Goal: Information Seeking & Learning: Learn about a topic

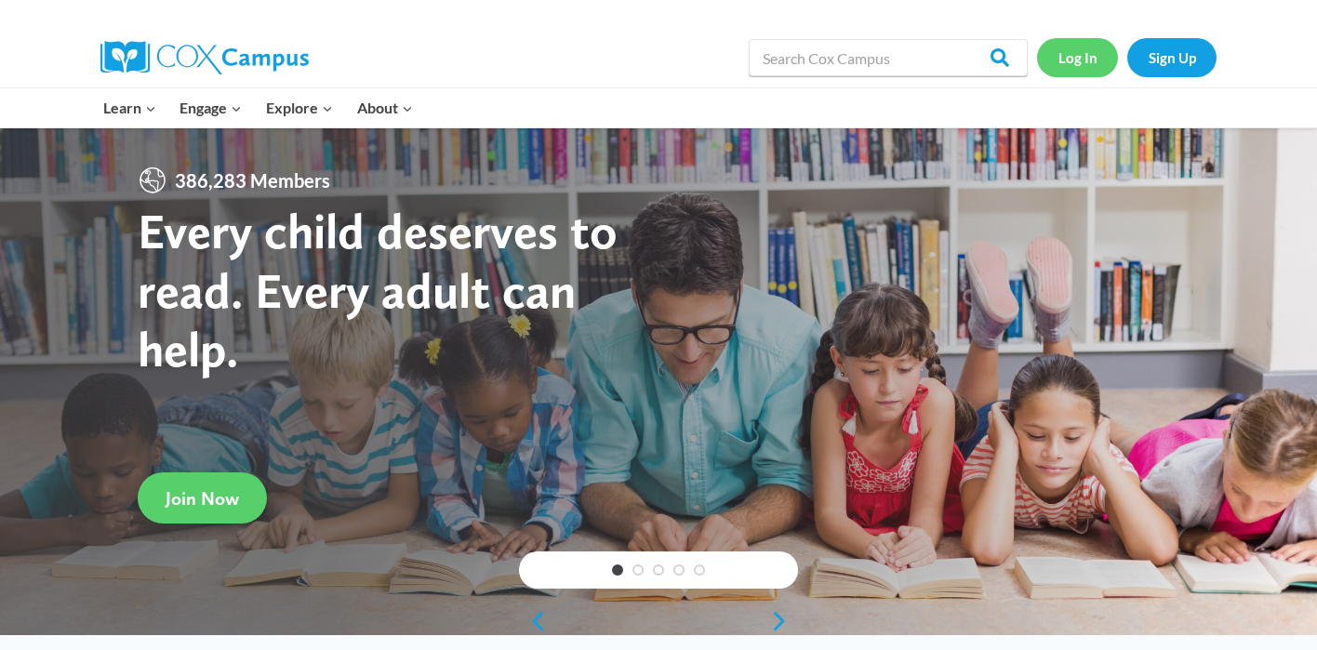
click at [1076, 52] on link "Log In" at bounding box center [1077, 57] width 81 height 38
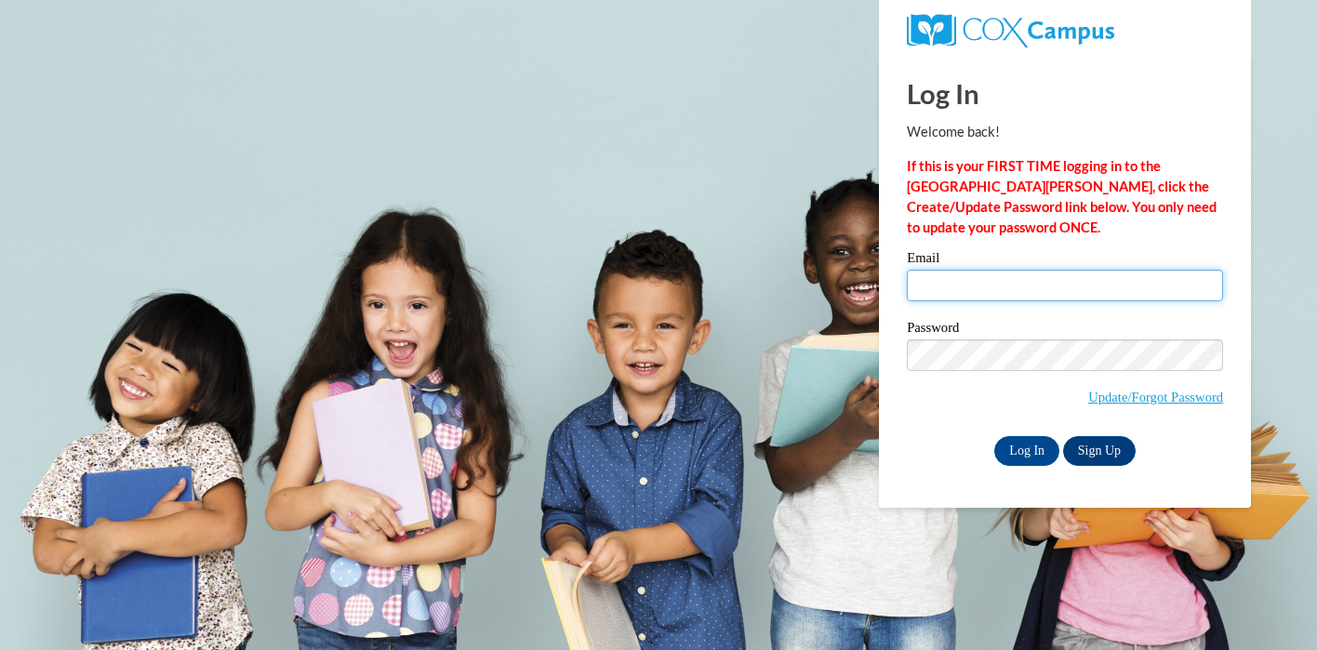
click at [1010, 285] on input "Email" at bounding box center [1065, 286] width 316 height 32
type input "[EMAIL_ADDRESS][DOMAIN_NAME]"
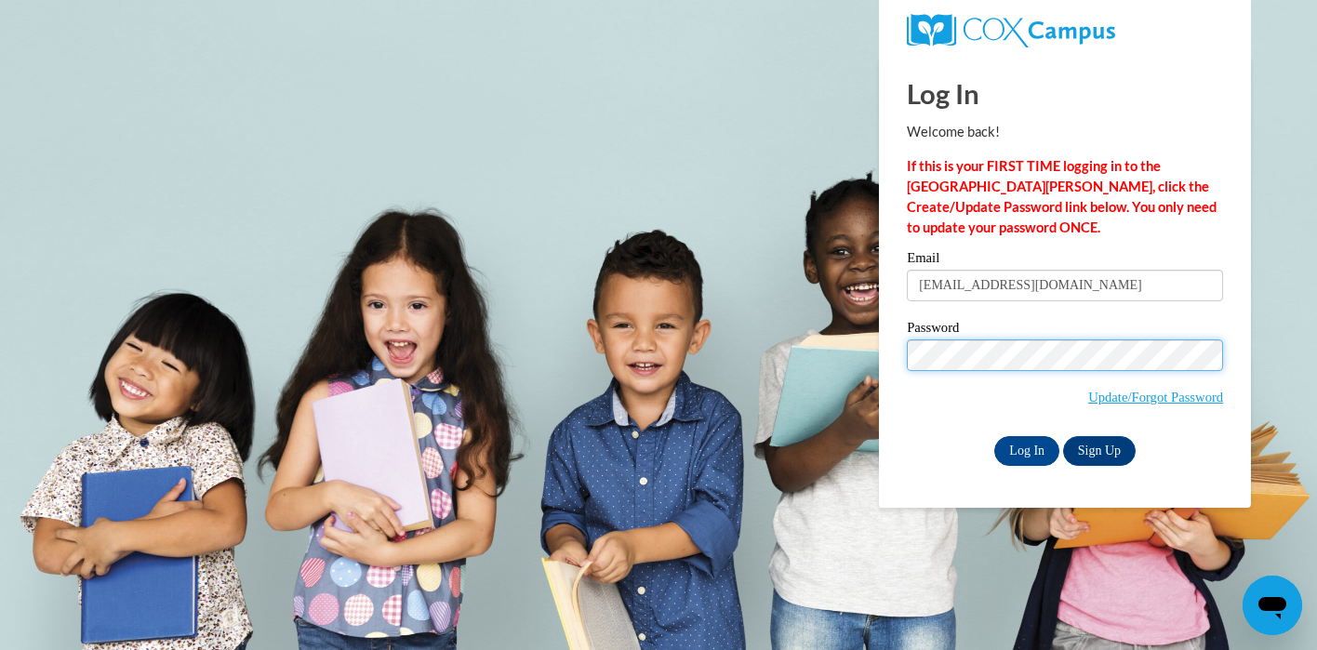
click at [994, 436] on input "Log In" at bounding box center [1026, 451] width 65 height 30
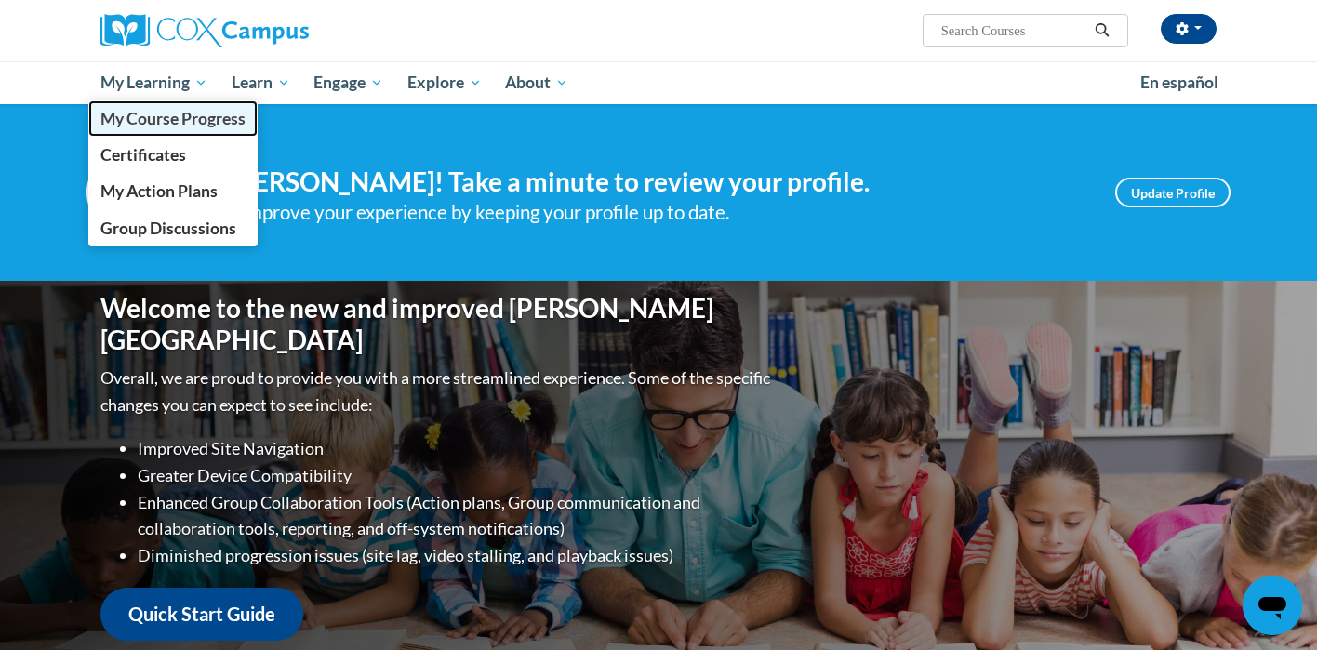
click at [188, 124] on span "My Course Progress" at bounding box center [172, 119] width 145 height 20
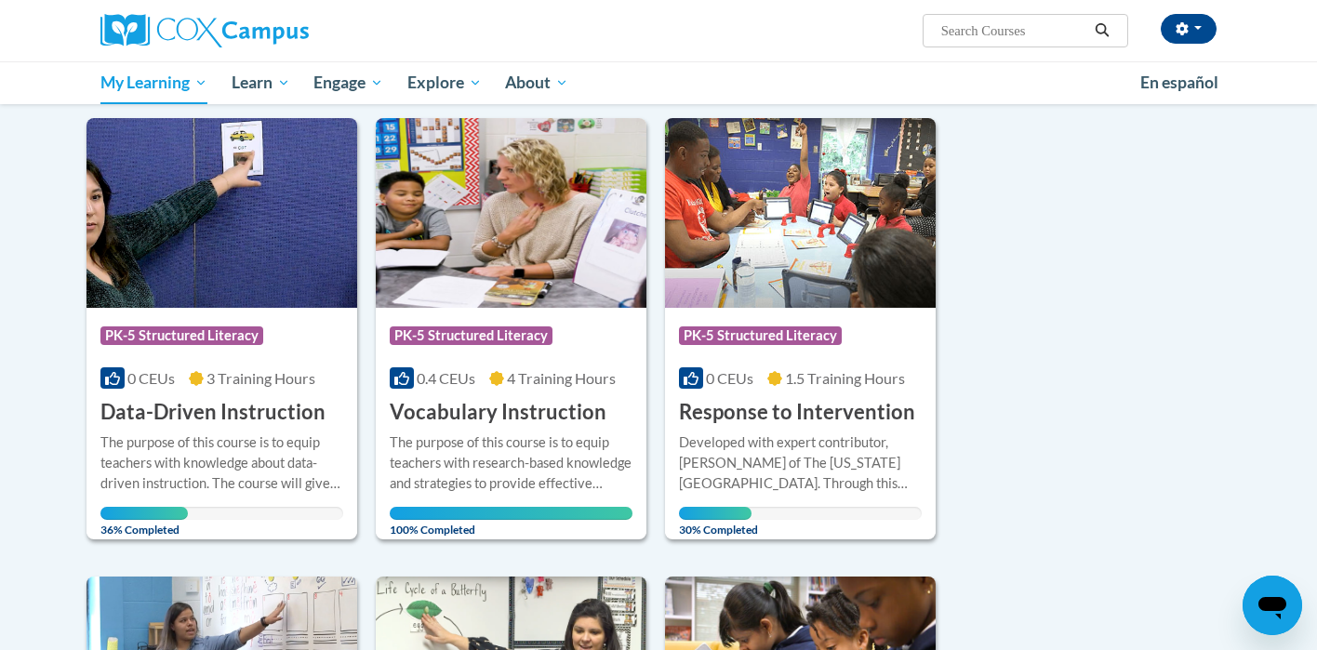
scroll to position [254, 0]
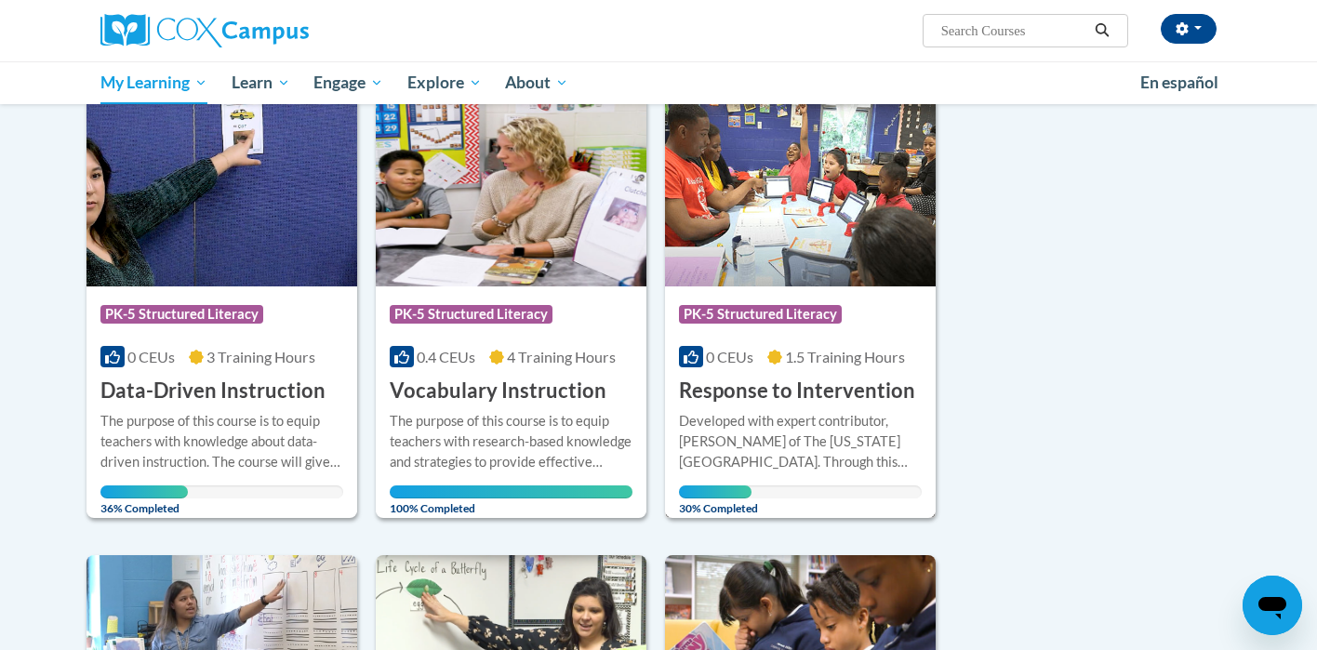
click at [740, 457] on div "Developed with expert contributor, Dr. Laura Justice of The Ohio State Universi…" at bounding box center [800, 441] width 243 height 61
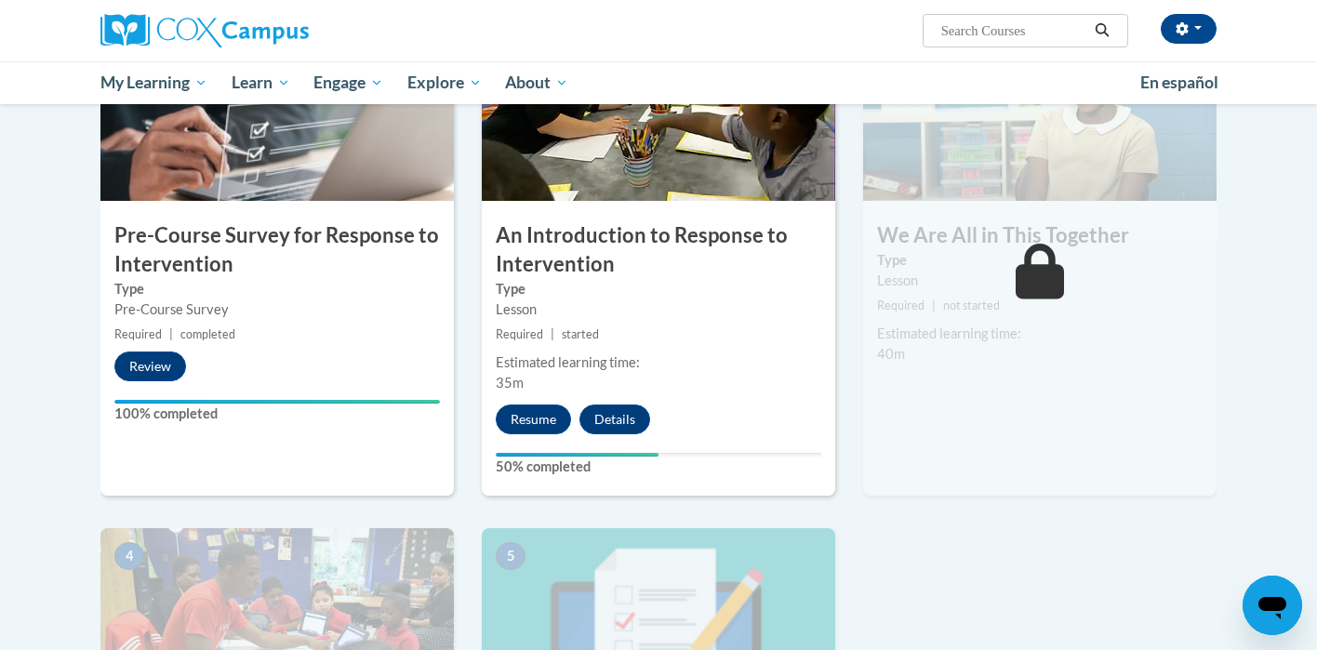
scroll to position [474, 0]
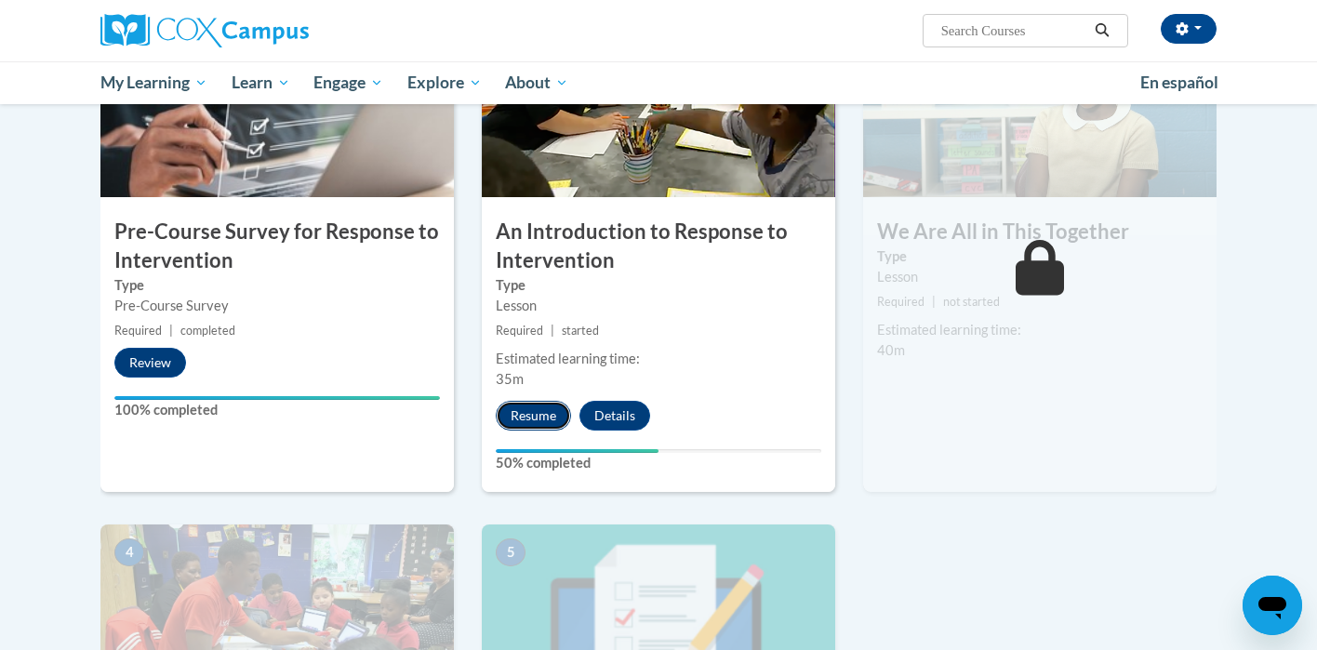
click at [531, 416] on button "Resume" at bounding box center [533, 416] width 75 height 30
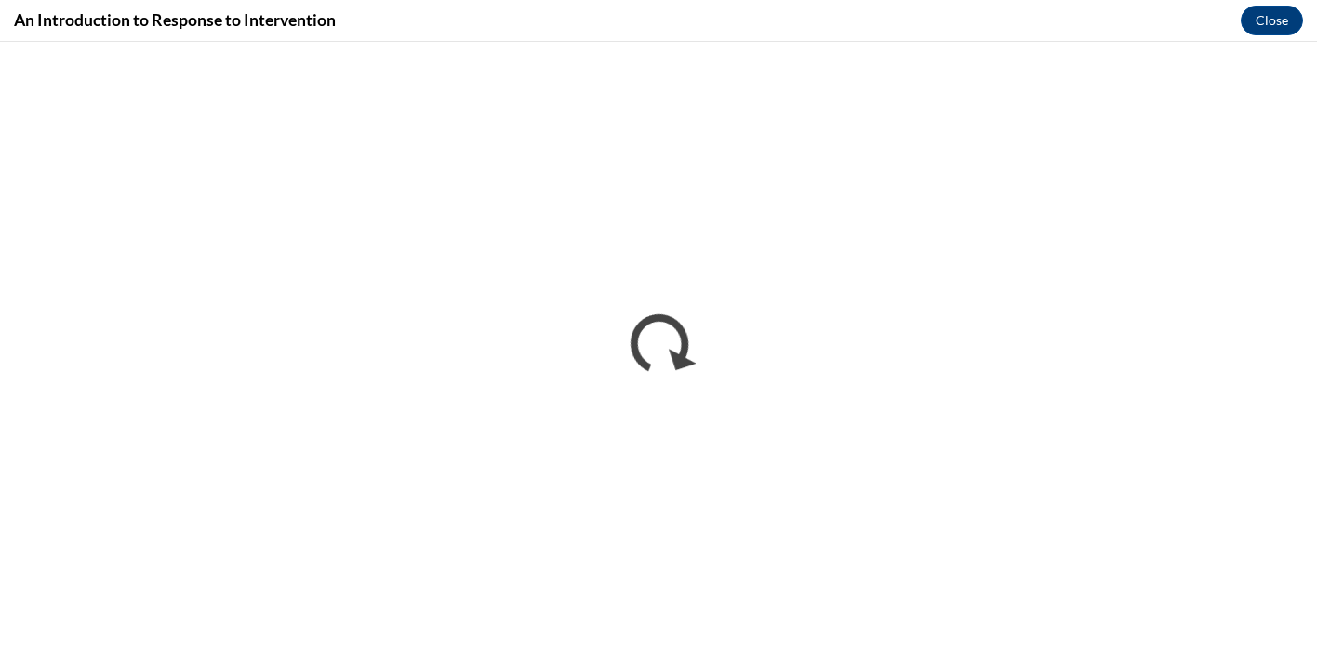
scroll to position [0, 0]
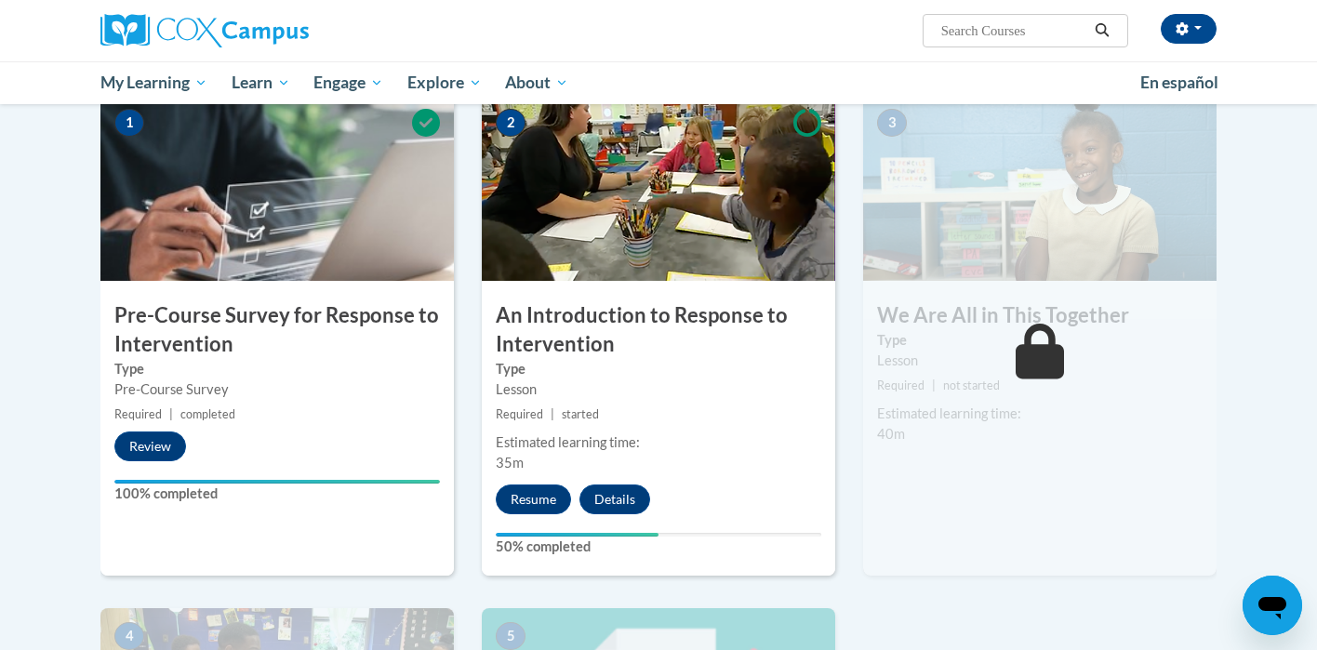
scroll to position [403, 0]
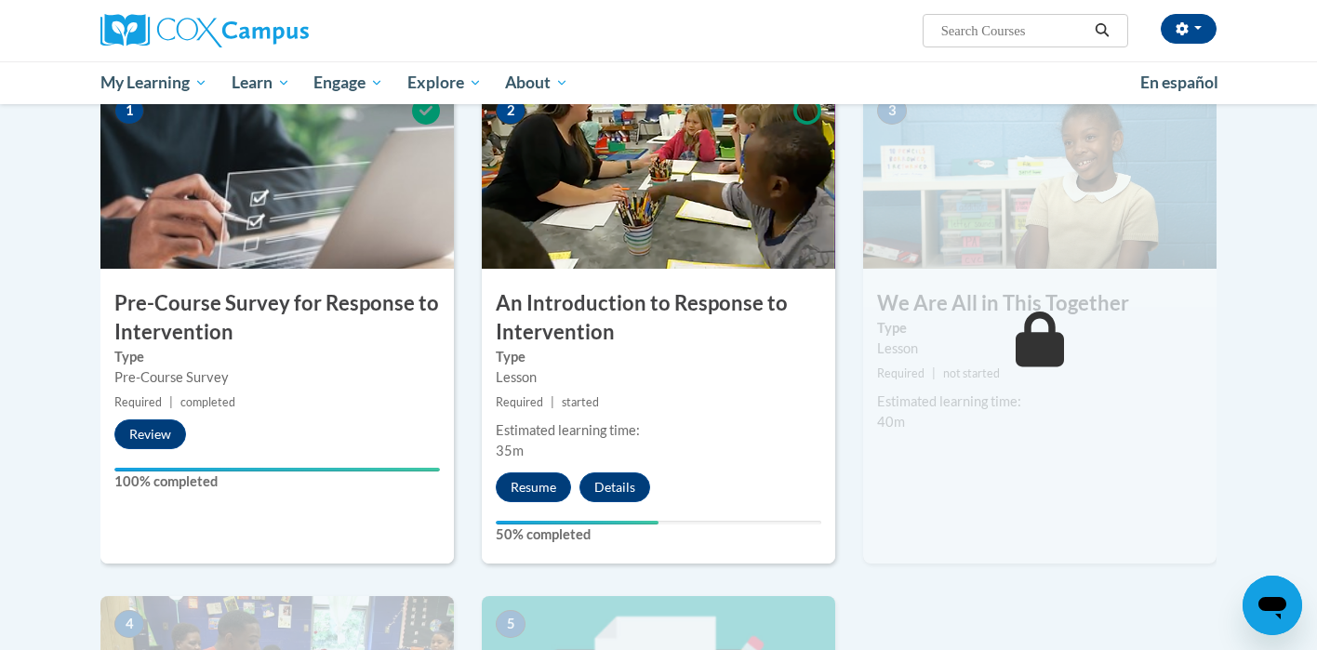
click at [730, 411] on small "Required | started" at bounding box center [658, 402] width 353 height 20
click at [540, 487] on button "Resume" at bounding box center [533, 487] width 75 height 30
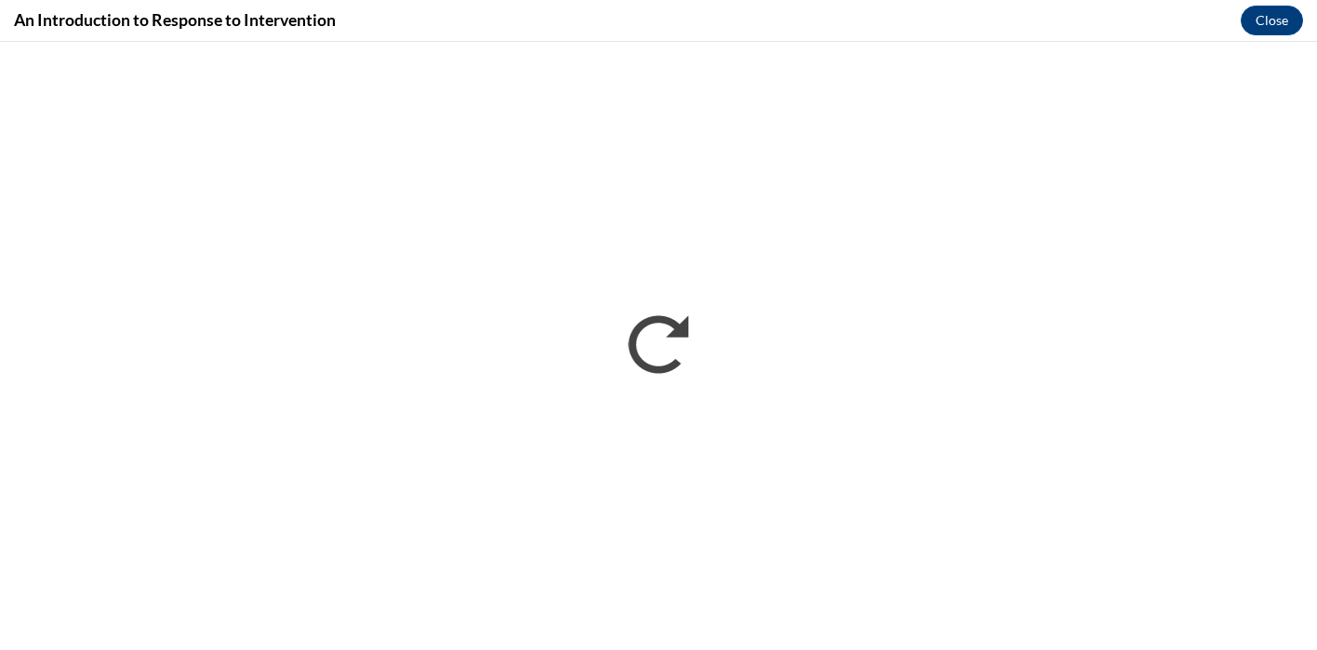
scroll to position [0, 0]
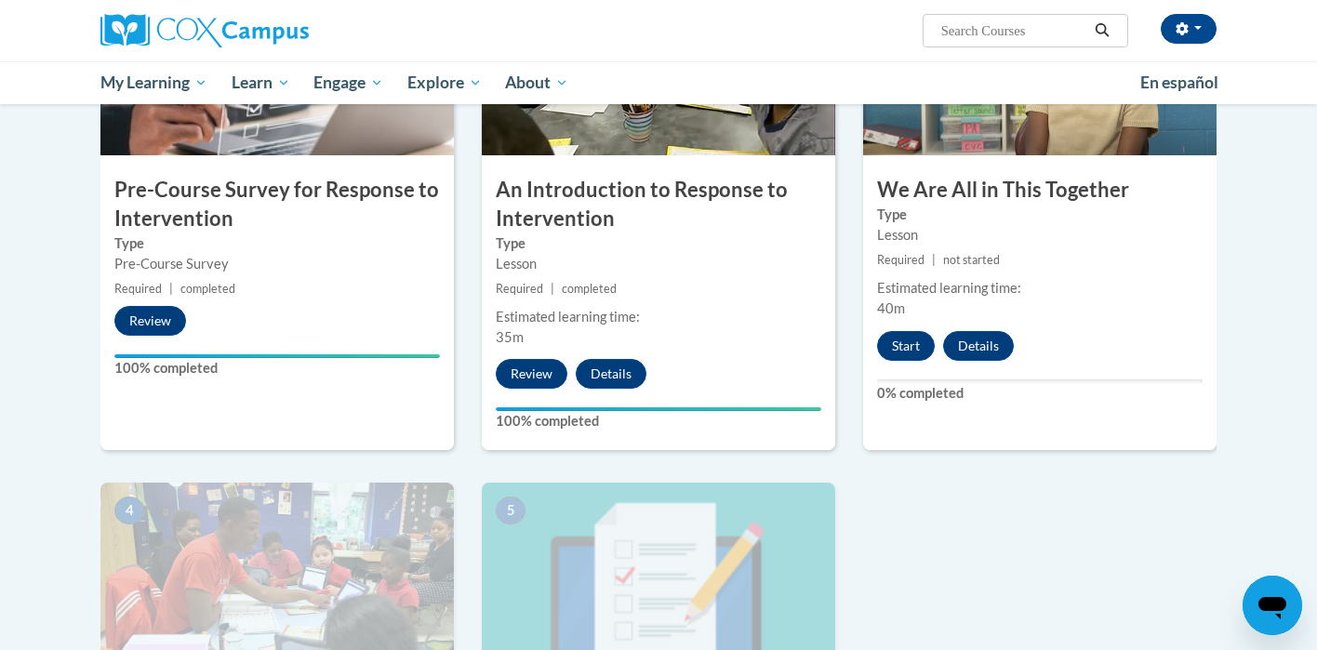
scroll to position [497, 0]
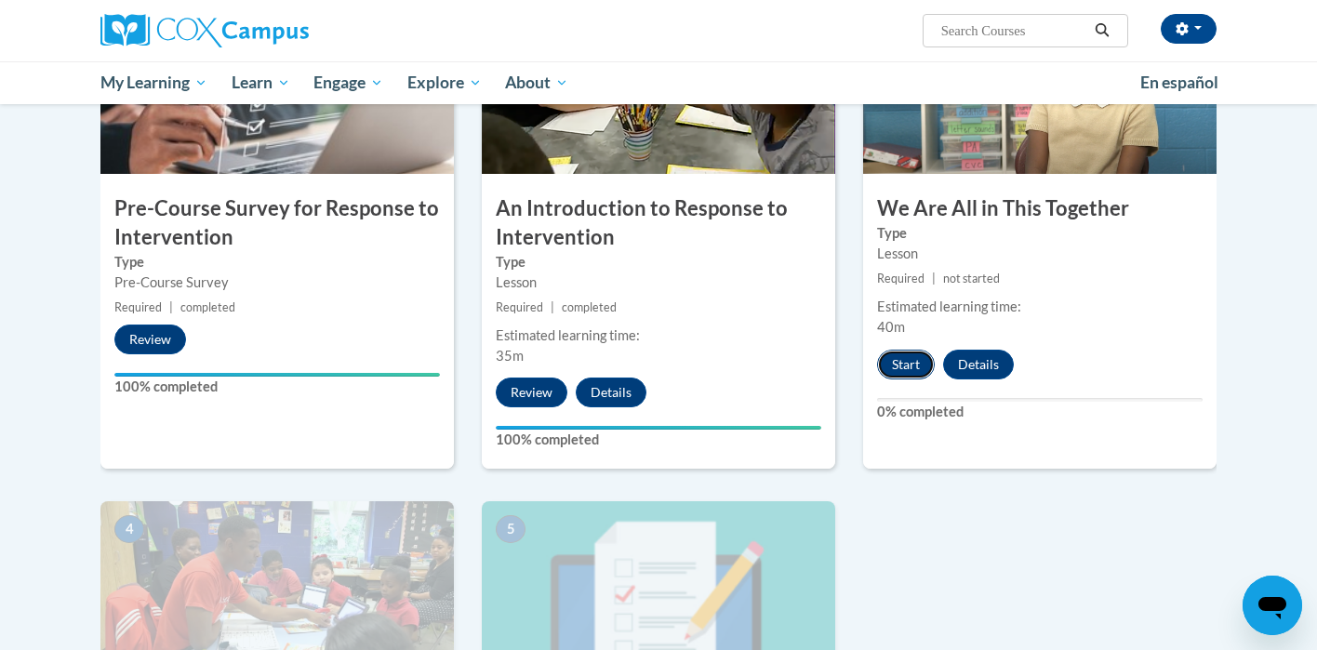
click at [909, 357] on button "Start" at bounding box center [906, 365] width 58 height 30
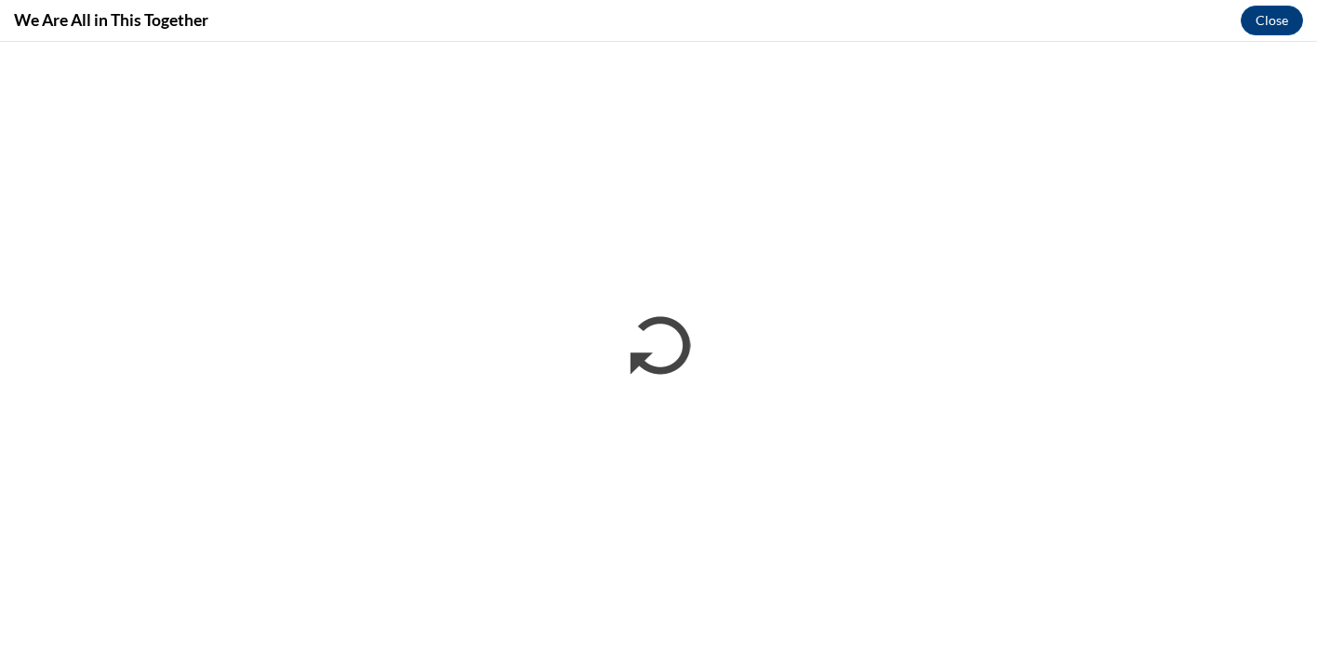
scroll to position [0, 0]
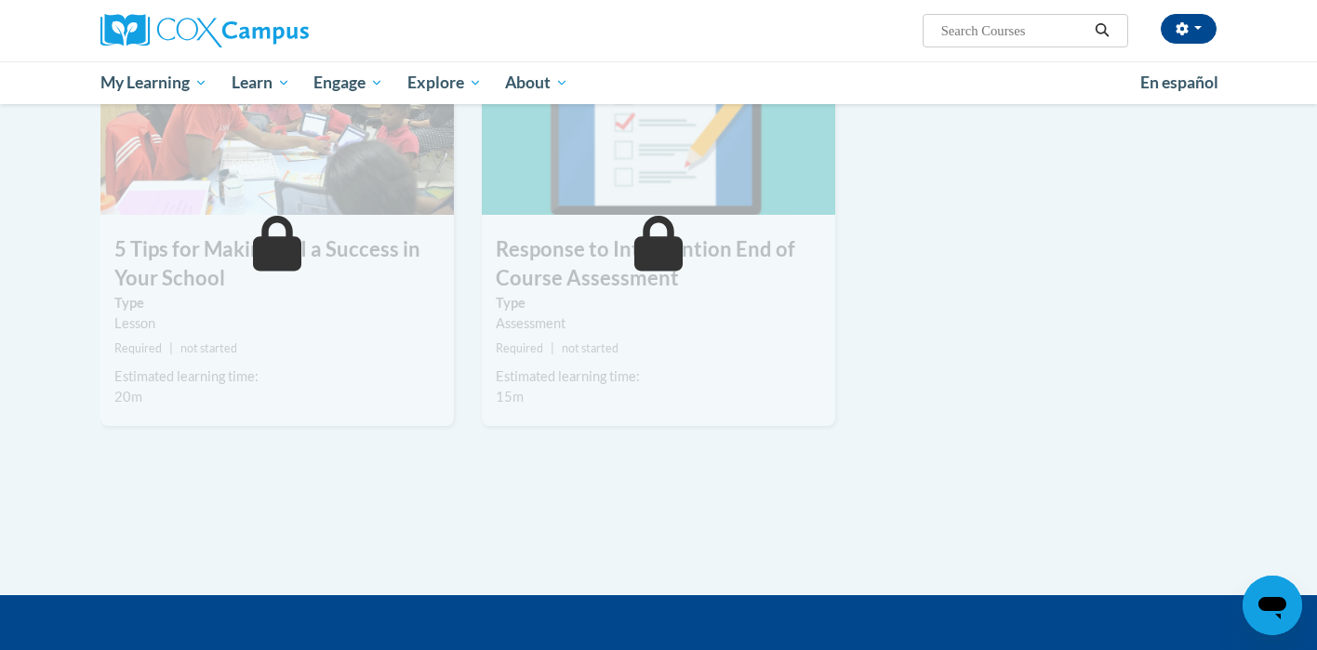
scroll to position [361, 0]
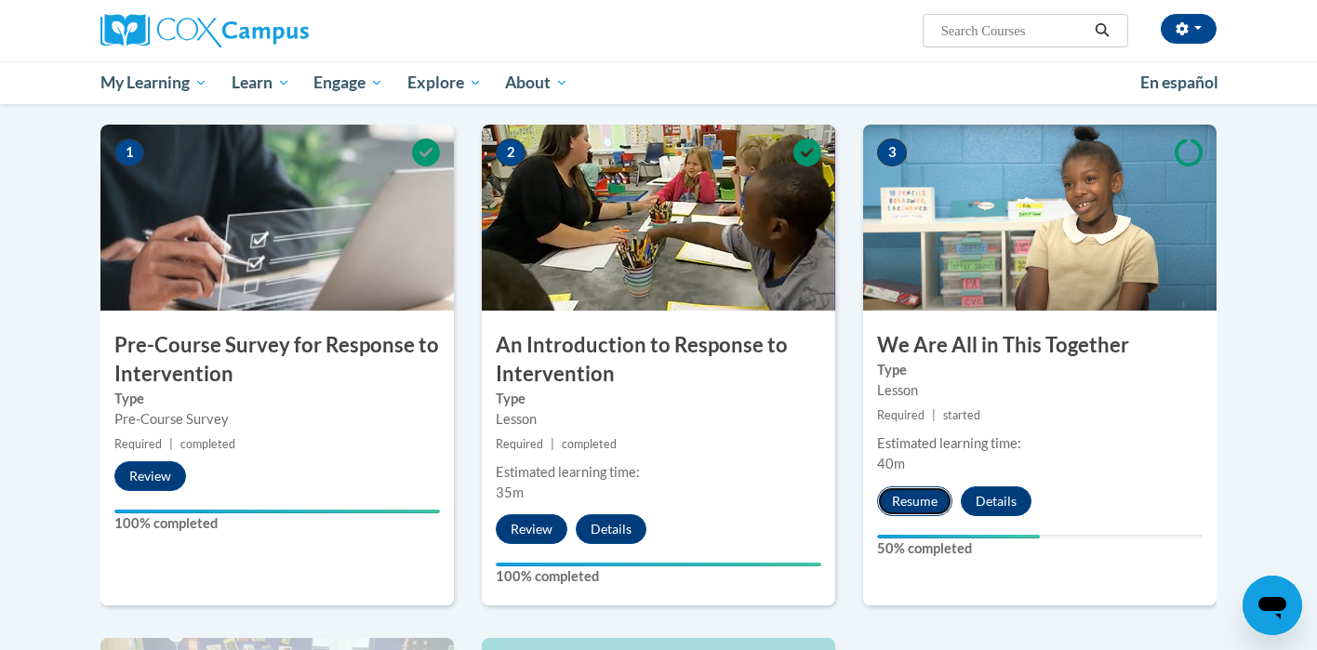
click at [913, 510] on button "Resume" at bounding box center [914, 501] width 75 height 30
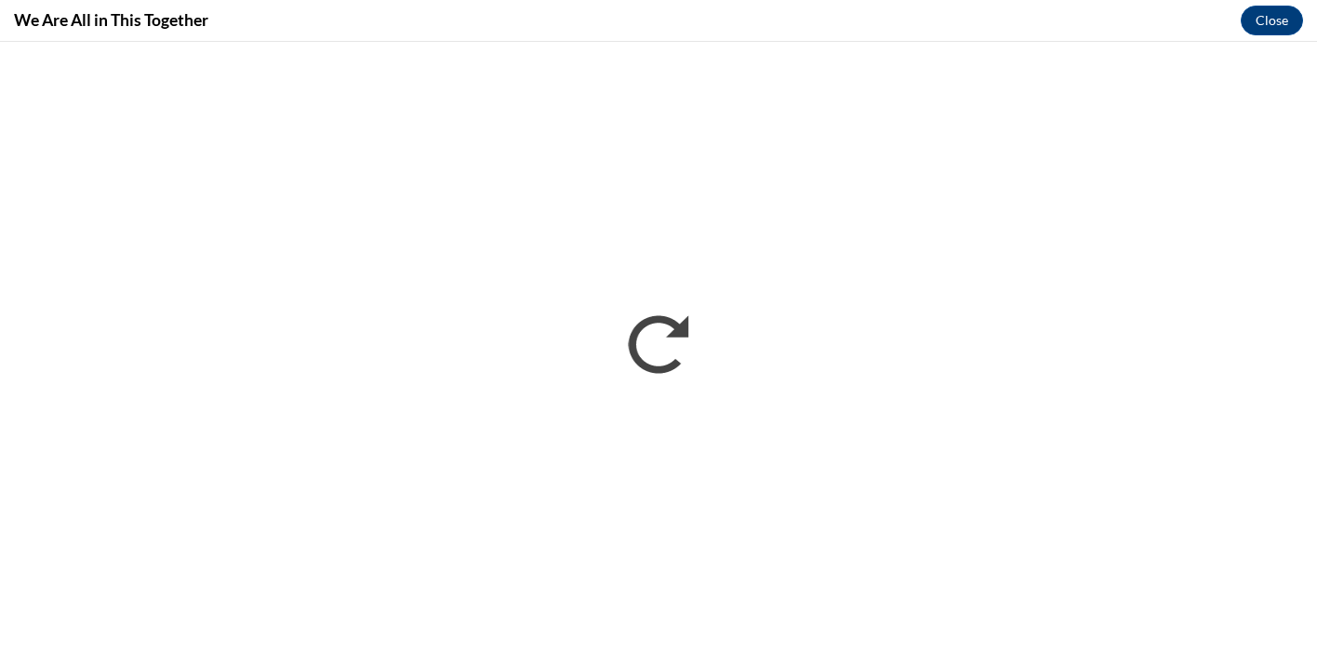
scroll to position [0, 0]
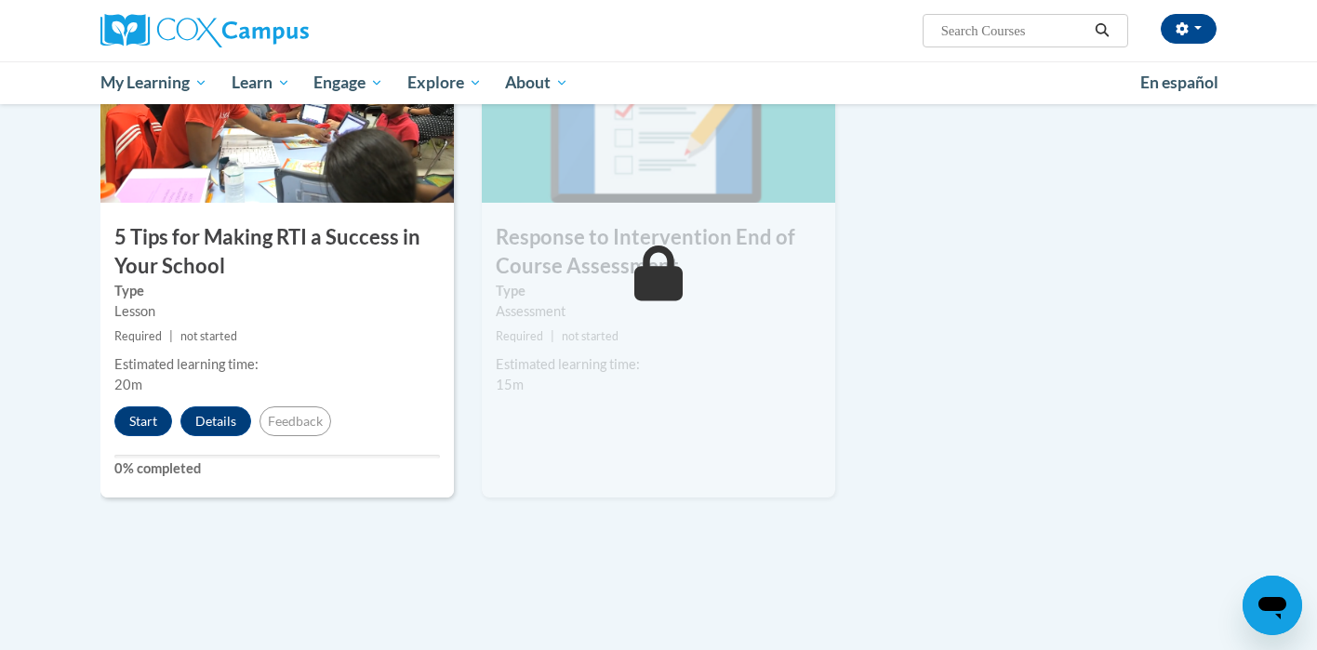
scroll to position [1033, 0]
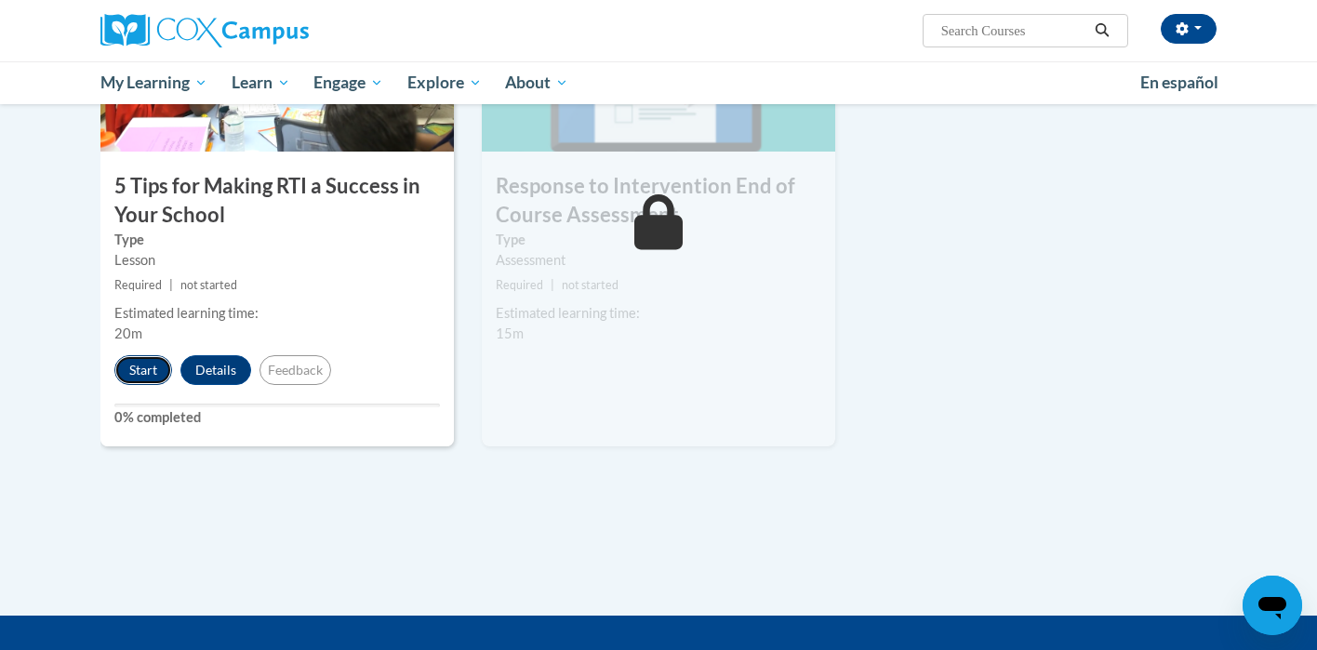
click at [139, 374] on button "Start" at bounding box center [143, 370] width 58 height 30
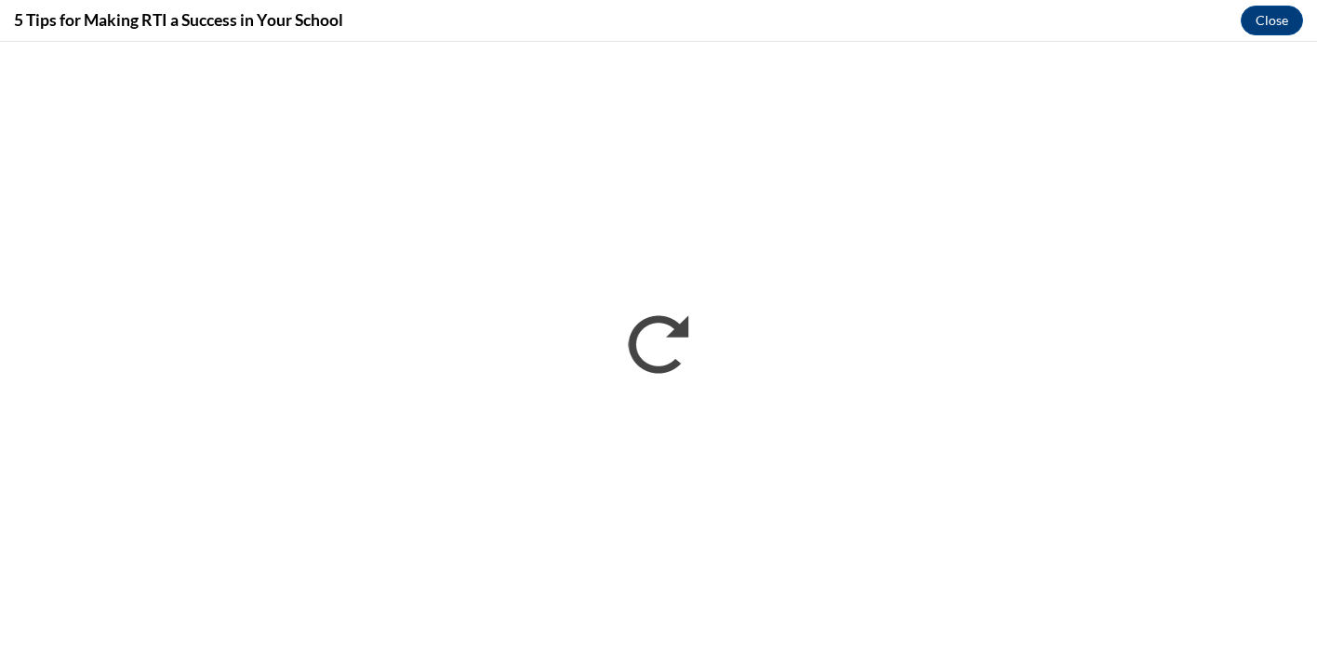
scroll to position [0, 0]
click at [1239, 40] on div "5 Tips for Making RTI a Success in Your School Close" at bounding box center [658, 21] width 1317 height 42
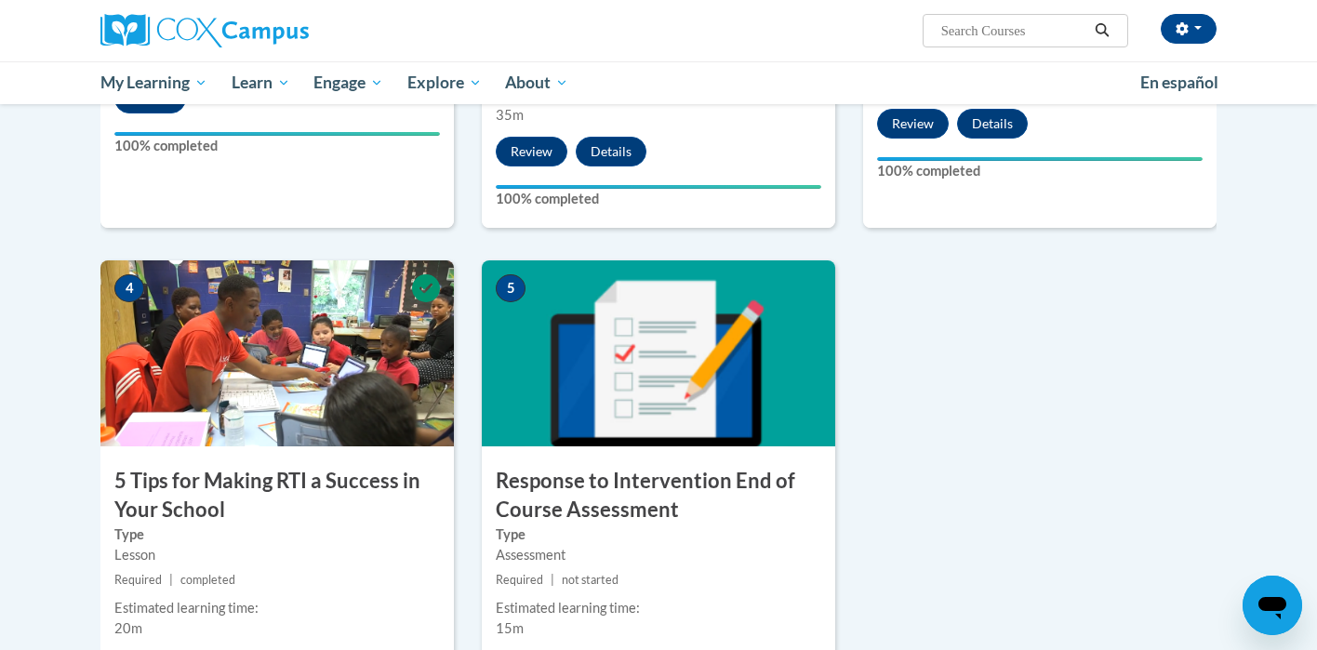
scroll to position [861, 0]
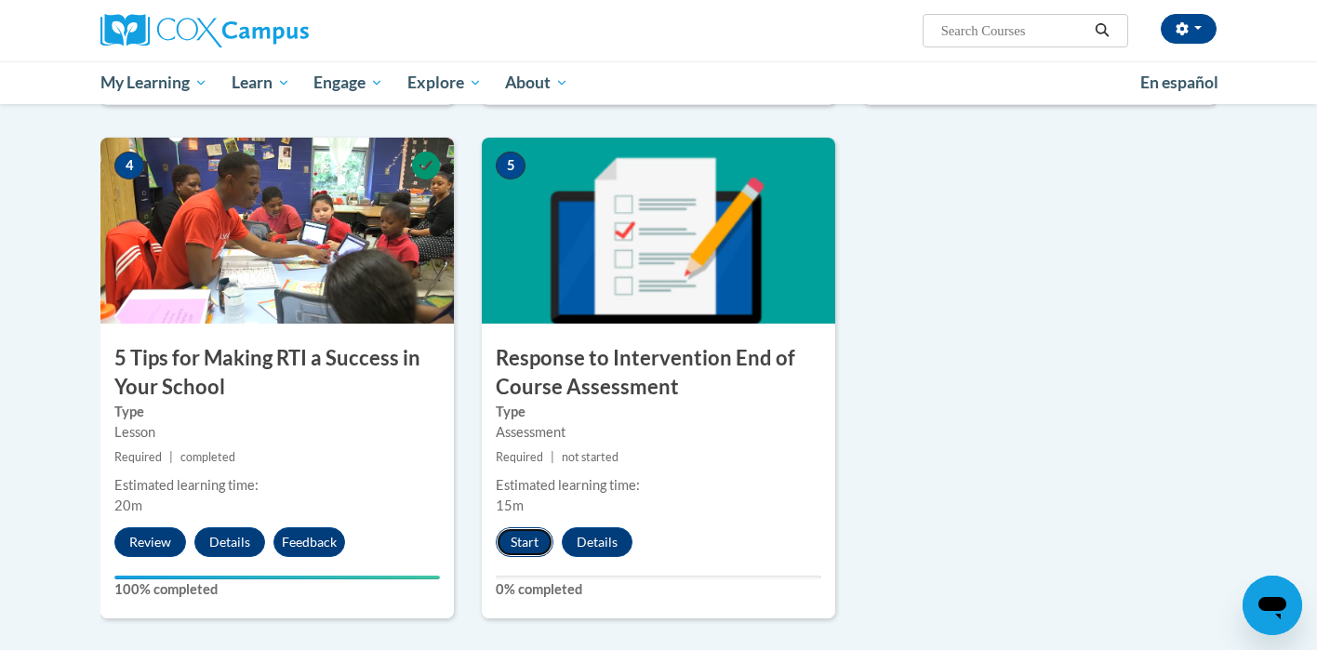
click at [509, 539] on button "Start" at bounding box center [525, 542] width 58 height 30
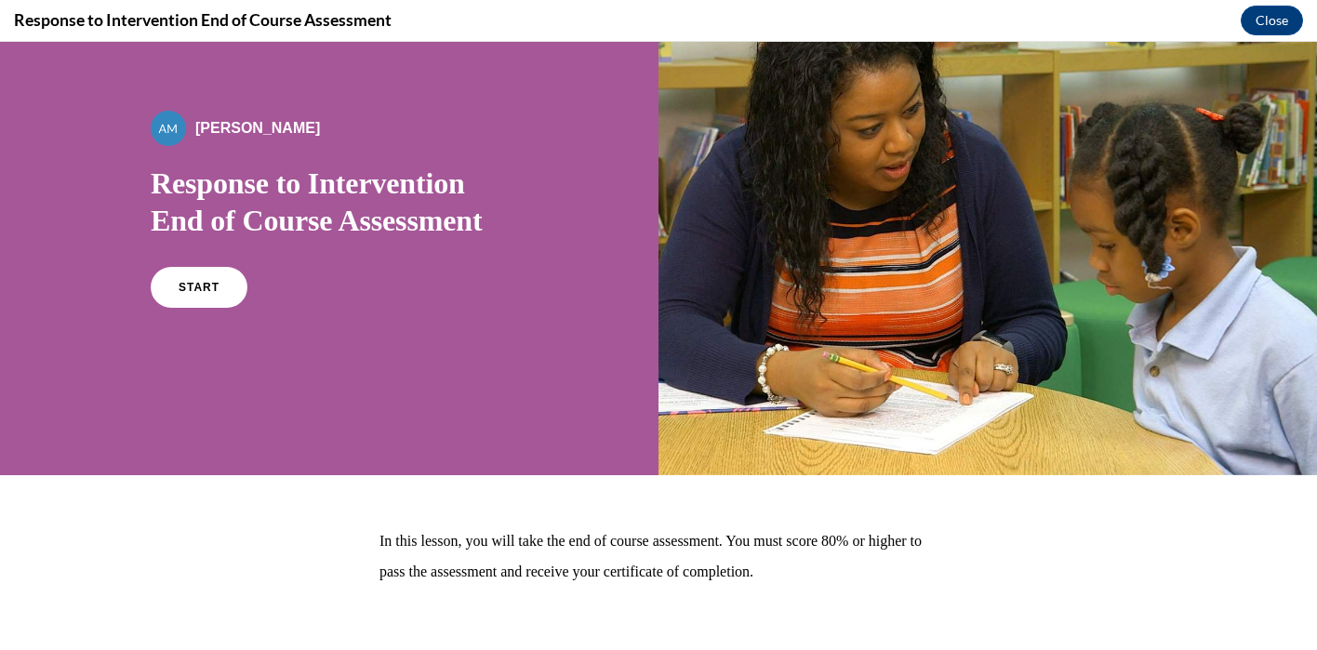
scroll to position [164, 0]
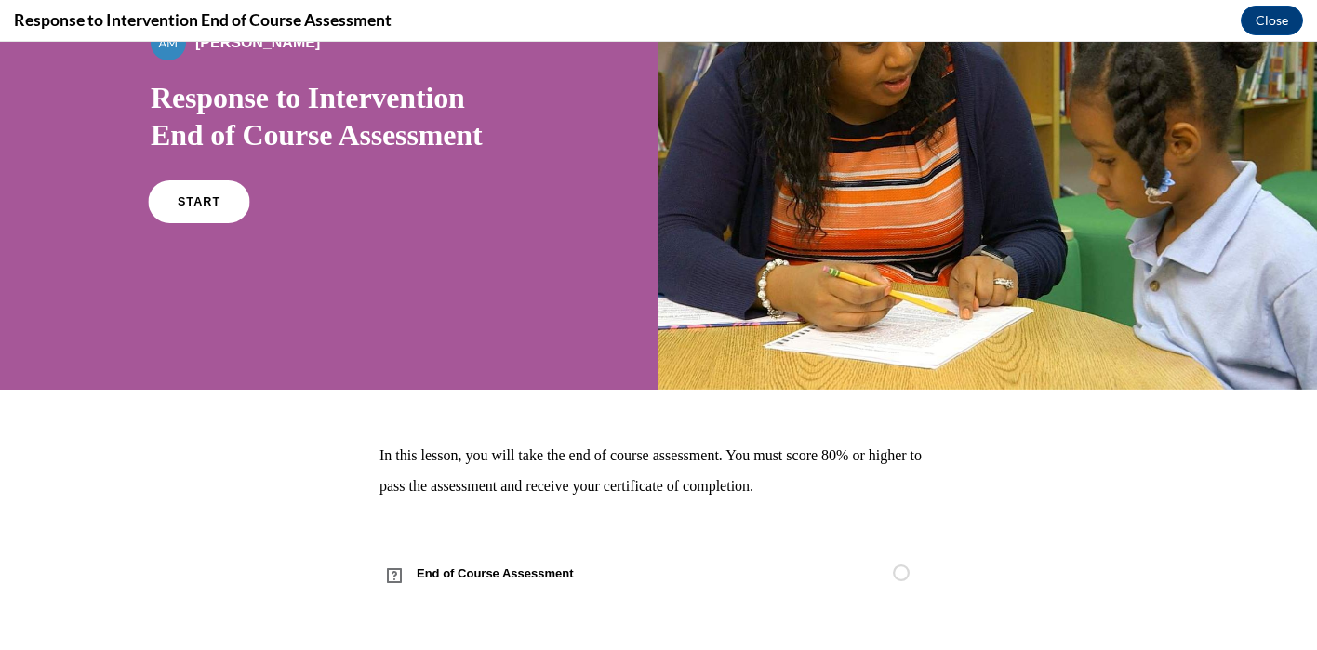
click at [222, 202] on link "START" at bounding box center [198, 201] width 101 height 43
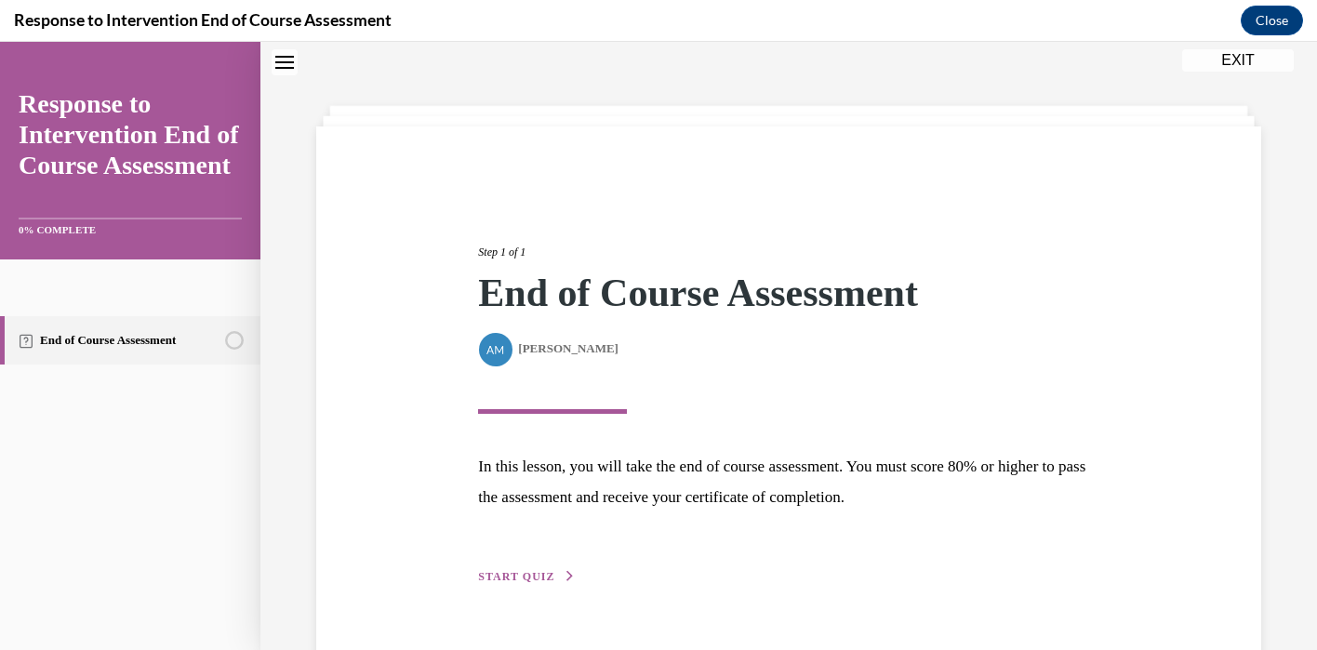
scroll to position [106, 0]
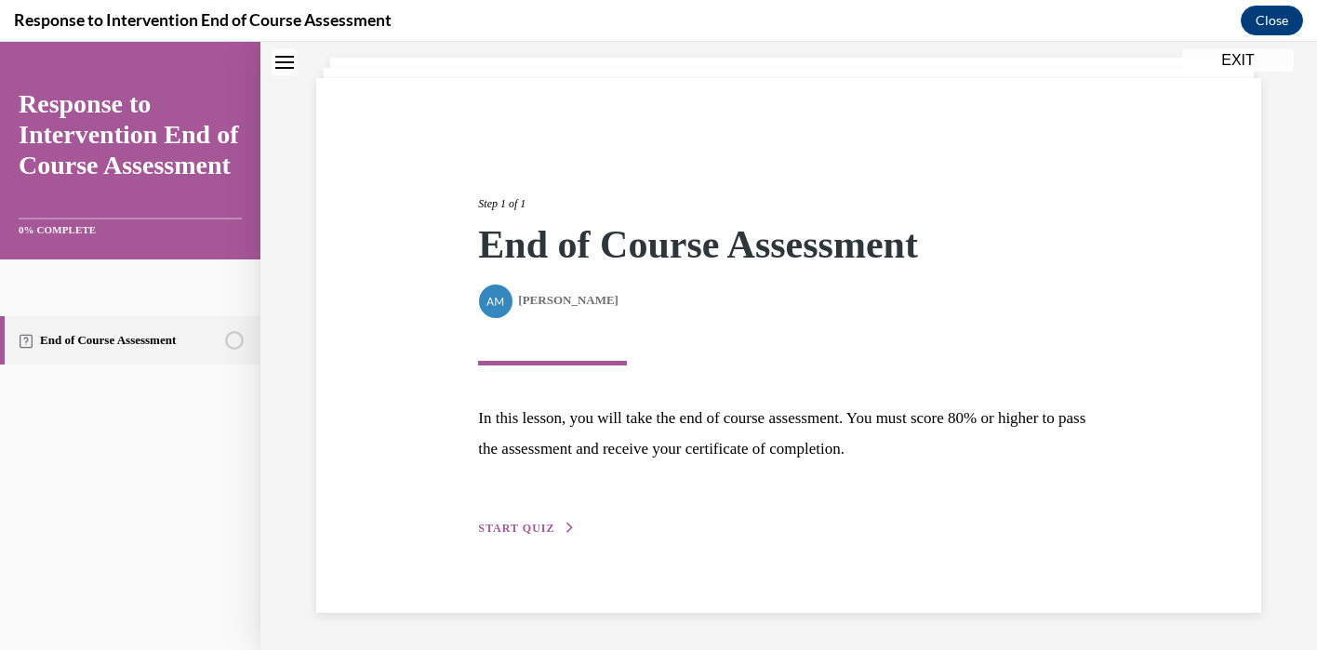
click at [533, 522] on span "START QUIZ" at bounding box center [516, 528] width 76 height 13
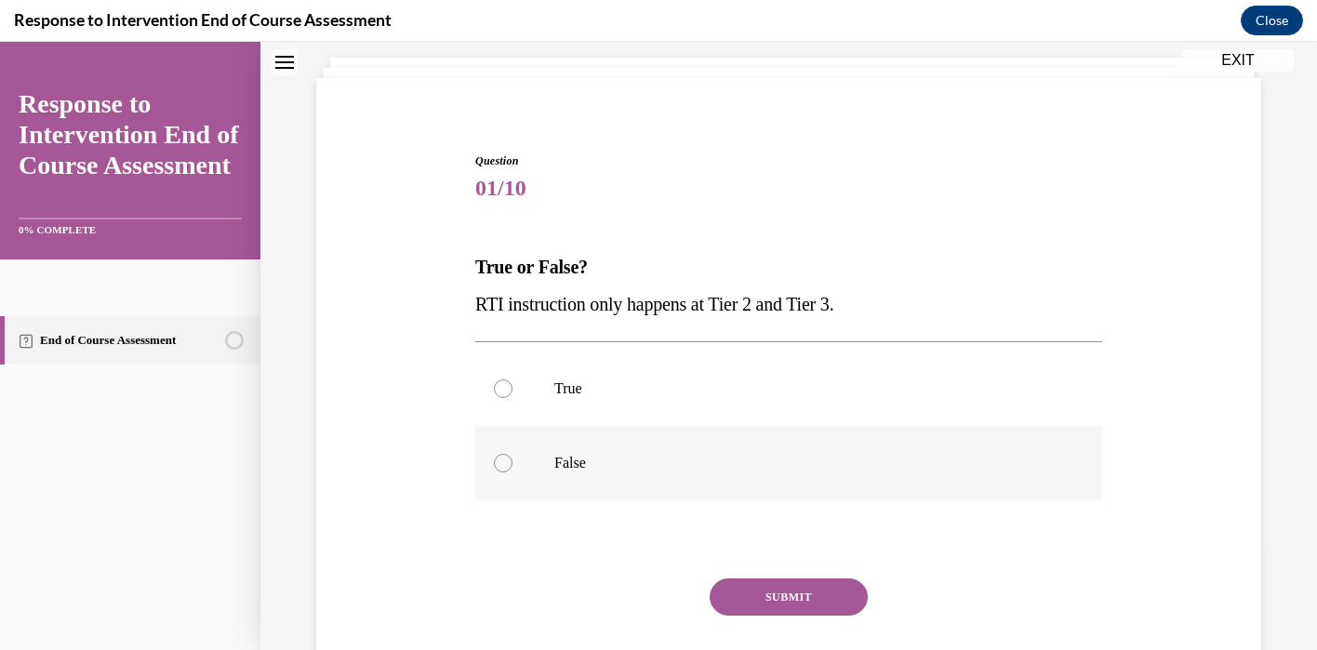
click at [504, 470] on div at bounding box center [503, 463] width 19 height 19
click at [504, 470] on input "False" at bounding box center [503, 463] width 19 height 19
radio input "true"
click at [788, 595] on button "SUBMIT" at bounding box center [788, 596] width 158 height 37
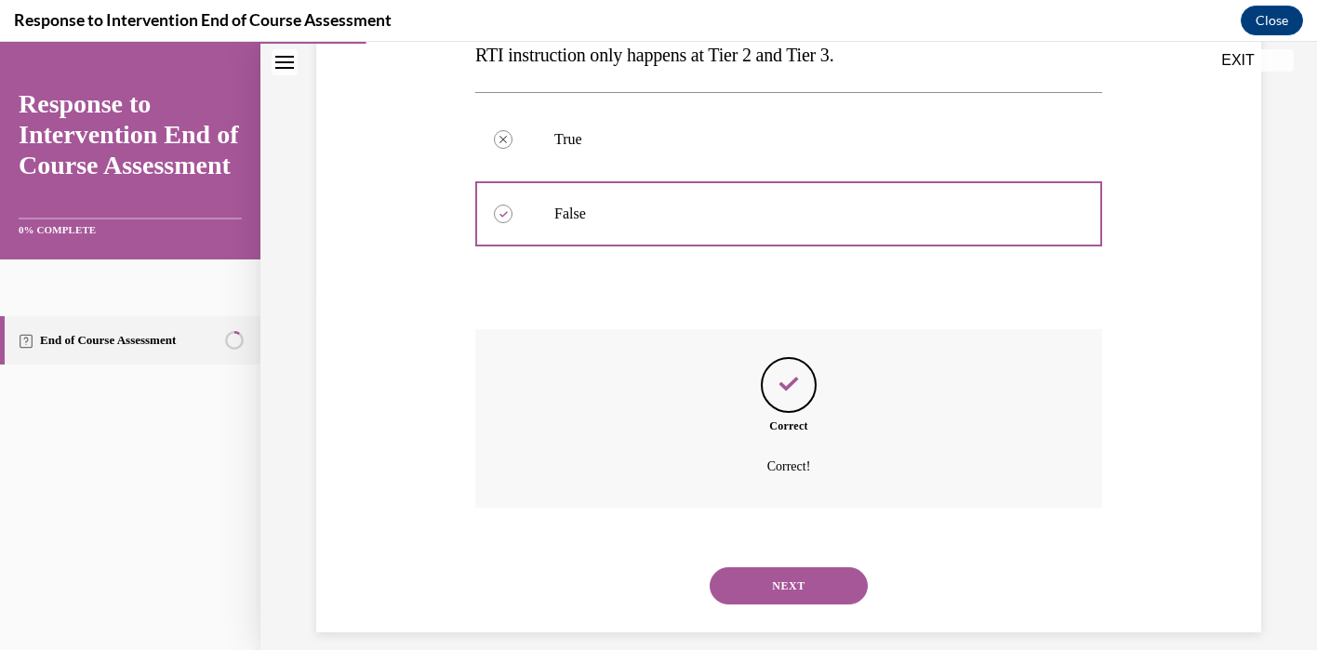
scroll to position [375, 0]
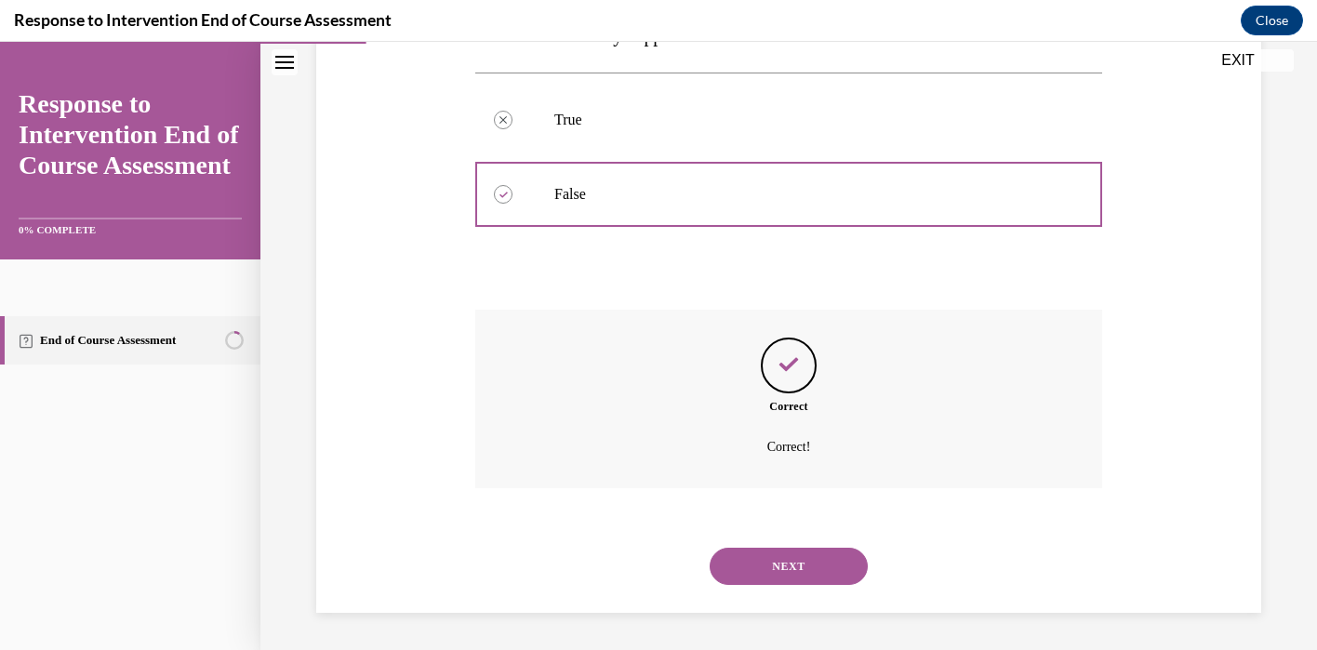
click at [790, 567] on button "NEXT" at bounding box center [788, 566] width 158 height 37
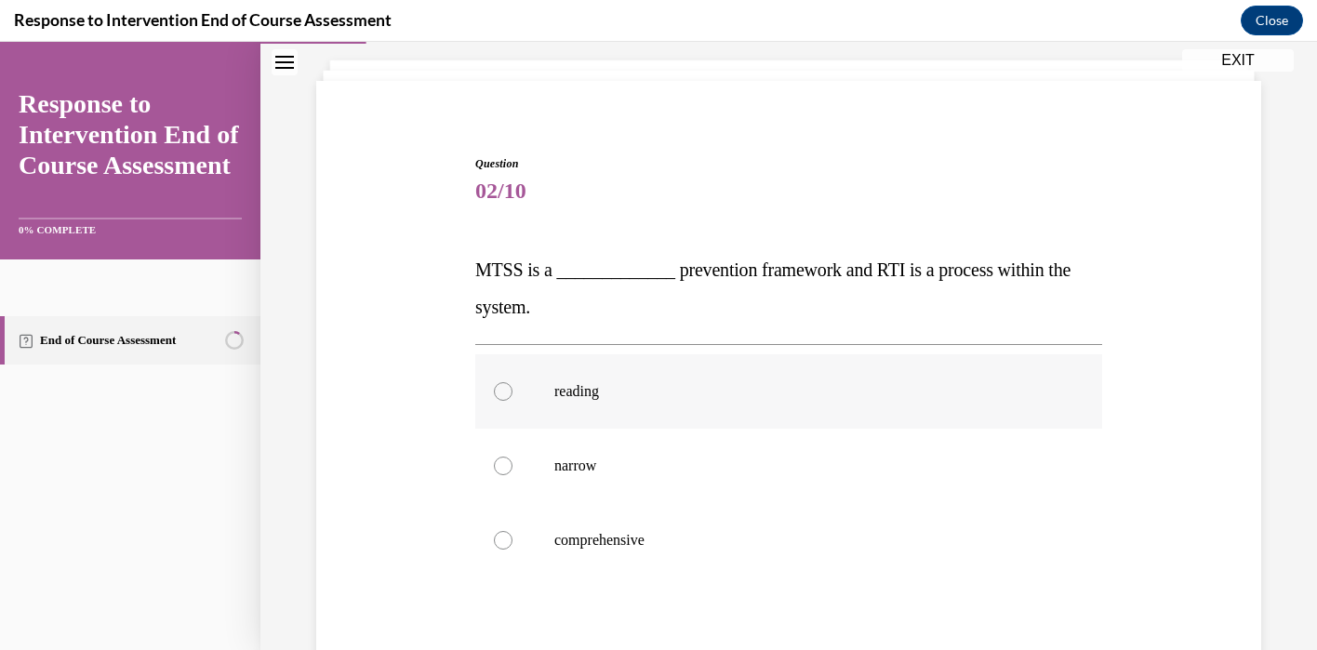
scroll to position [128, 0]
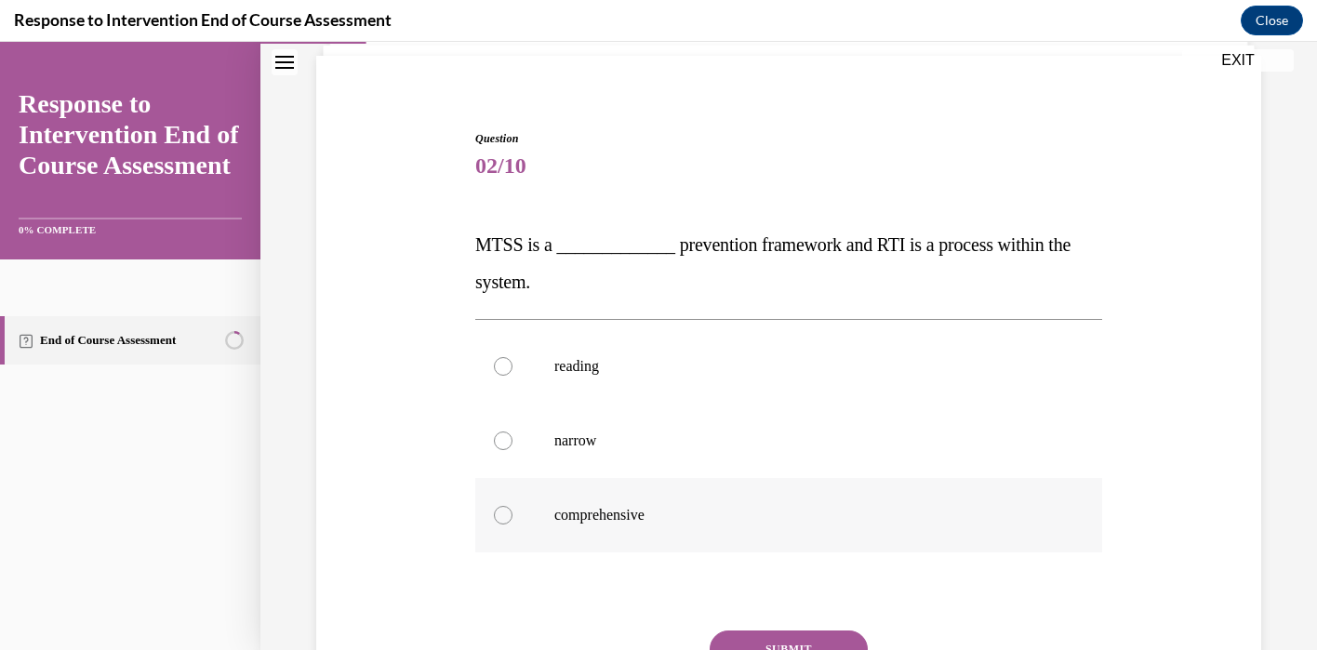
click at [503, 511] on div at bounding box center [503, 515] width 19 height 19
click at [503, 511] on input "comprehensive" at bounding box center [503, 515] width 19 height 19
radio input "true"
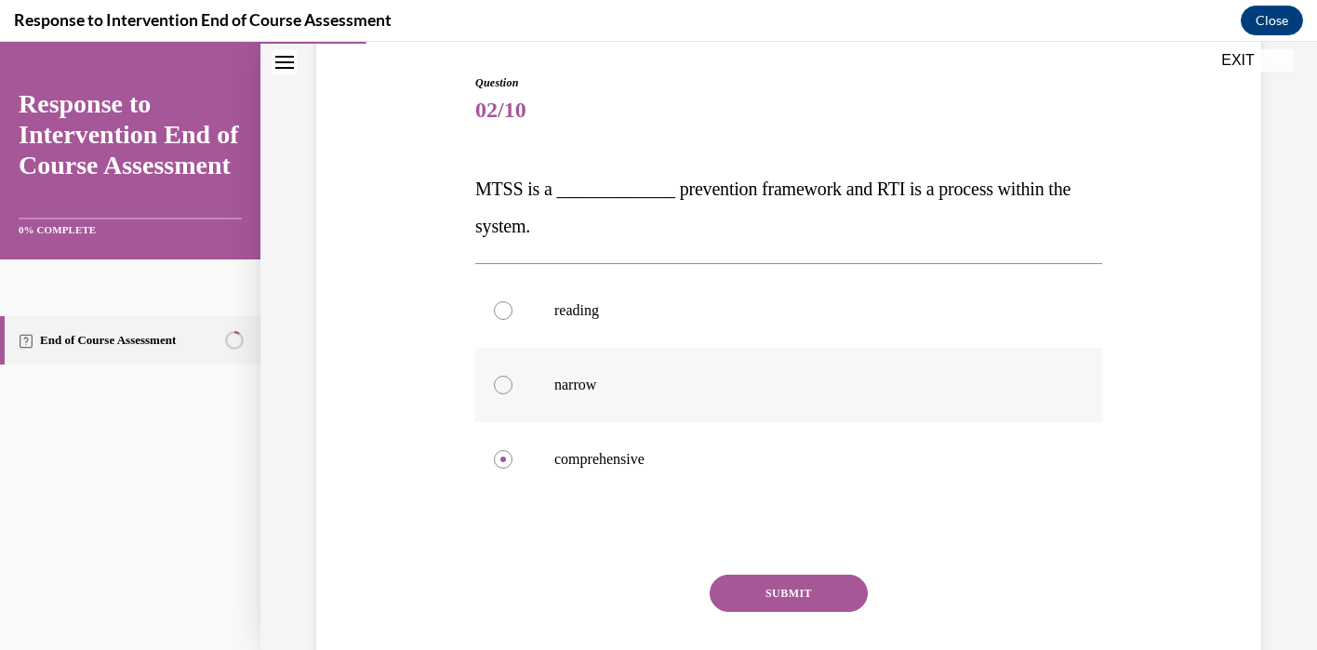
scroll to position [298, 0]
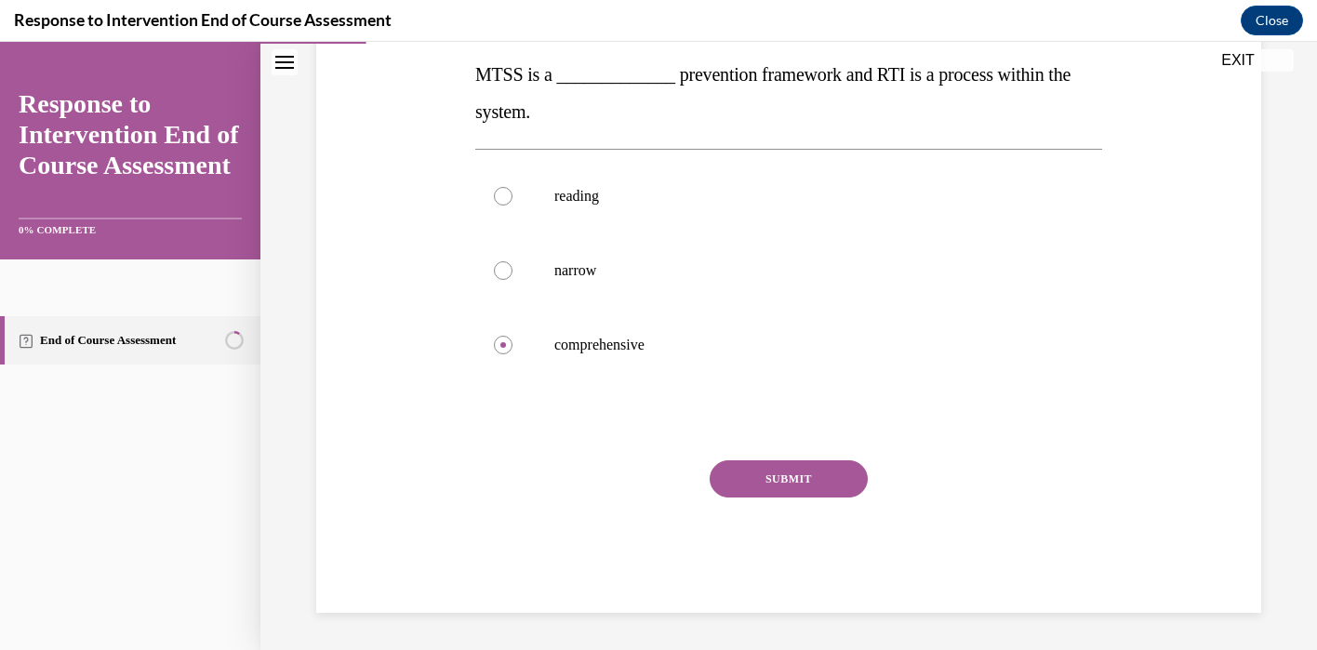
click at [787, 469] on button "SUBMIT" at bounding box center [788, 478] width 158 height 37
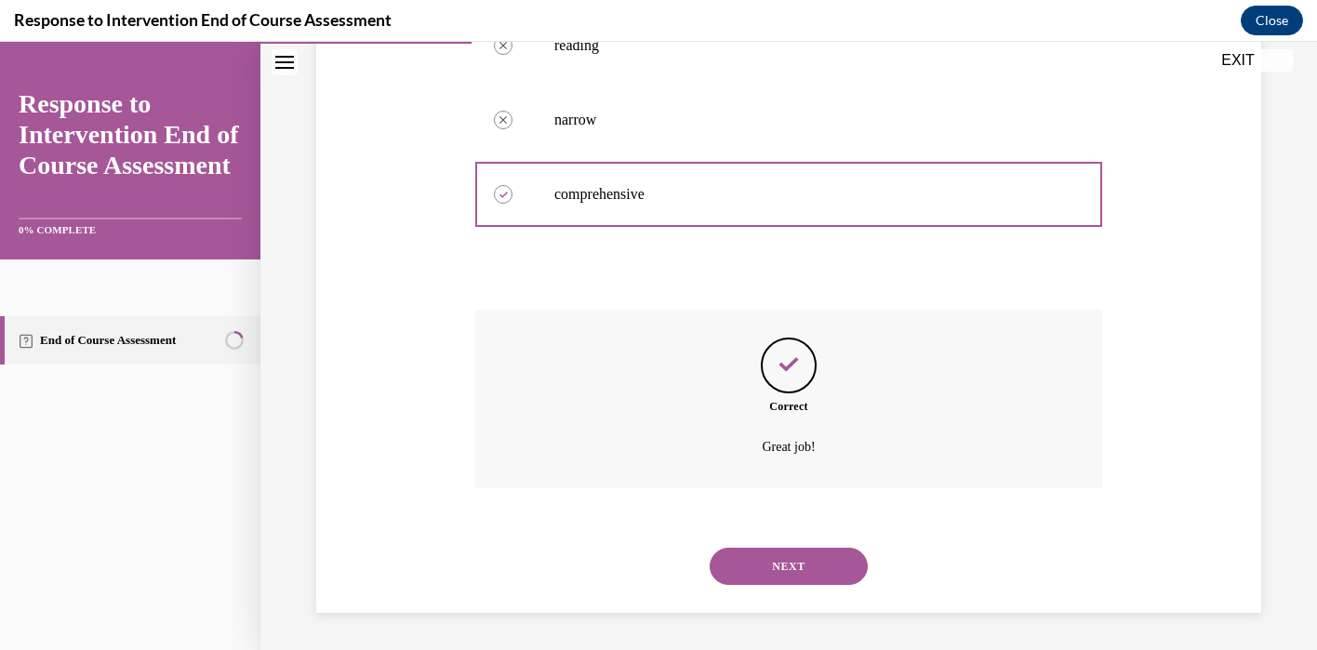
scroll to position [449, 0]
click at [750, 571] on button "NEXT" at bounding box center [788, 566] width 158 height 37
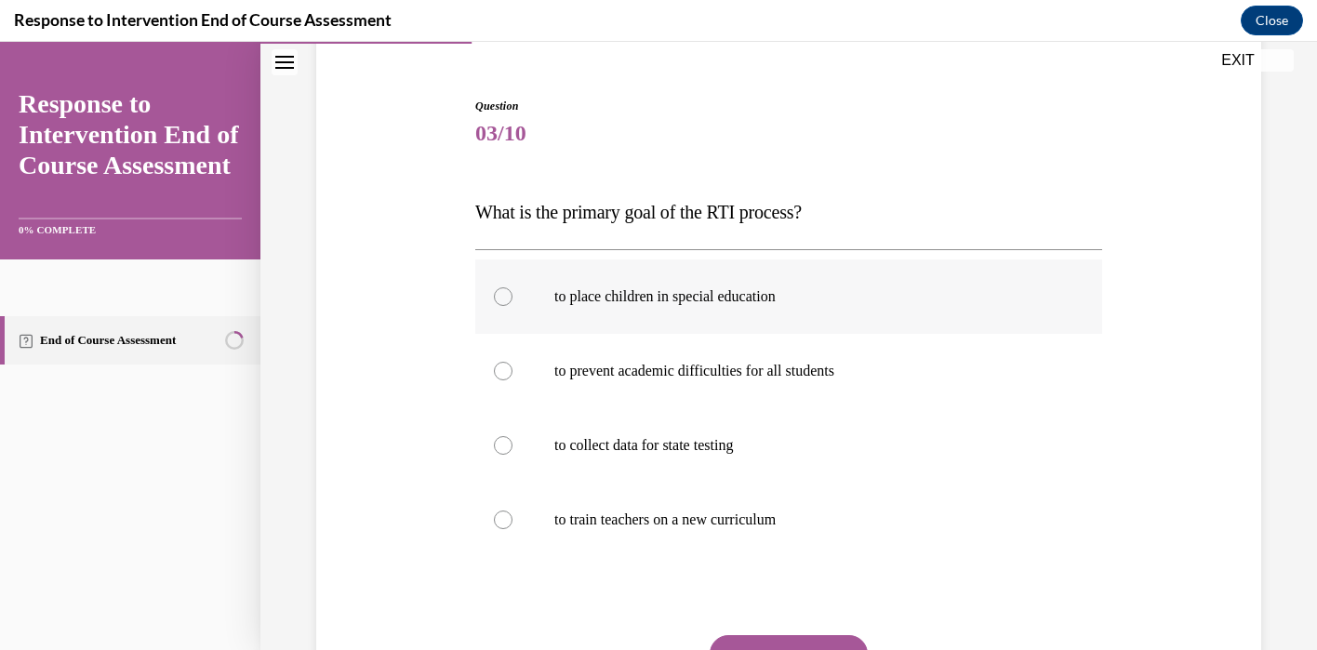
scroll to position [219, 0]
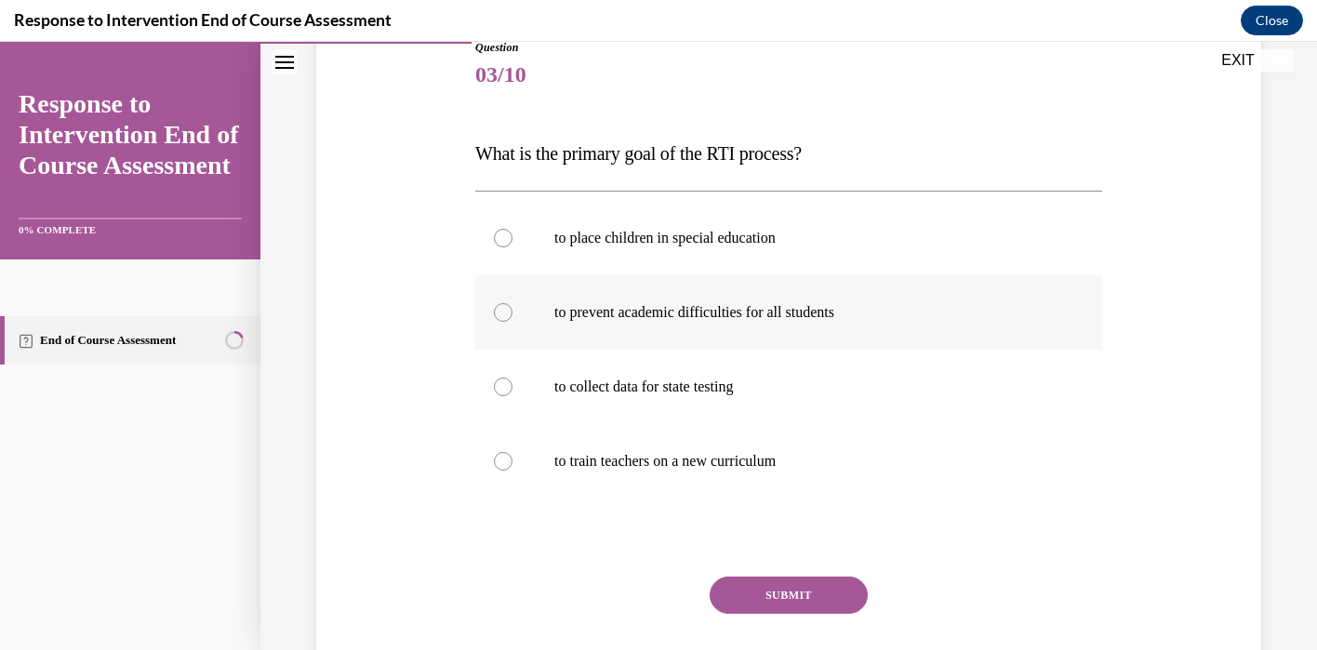
click at [507, 310] on div at bounding box center [503, 312] width 19 height 19
click at [507, 310] on input "to prevent academic difficulties for all students" at bounding box center [503, 312] width 19 height 19
radio input "true"
click at [775, 593] on button "SUBMIT" at bounding box center [788, 595] width 158 height 37
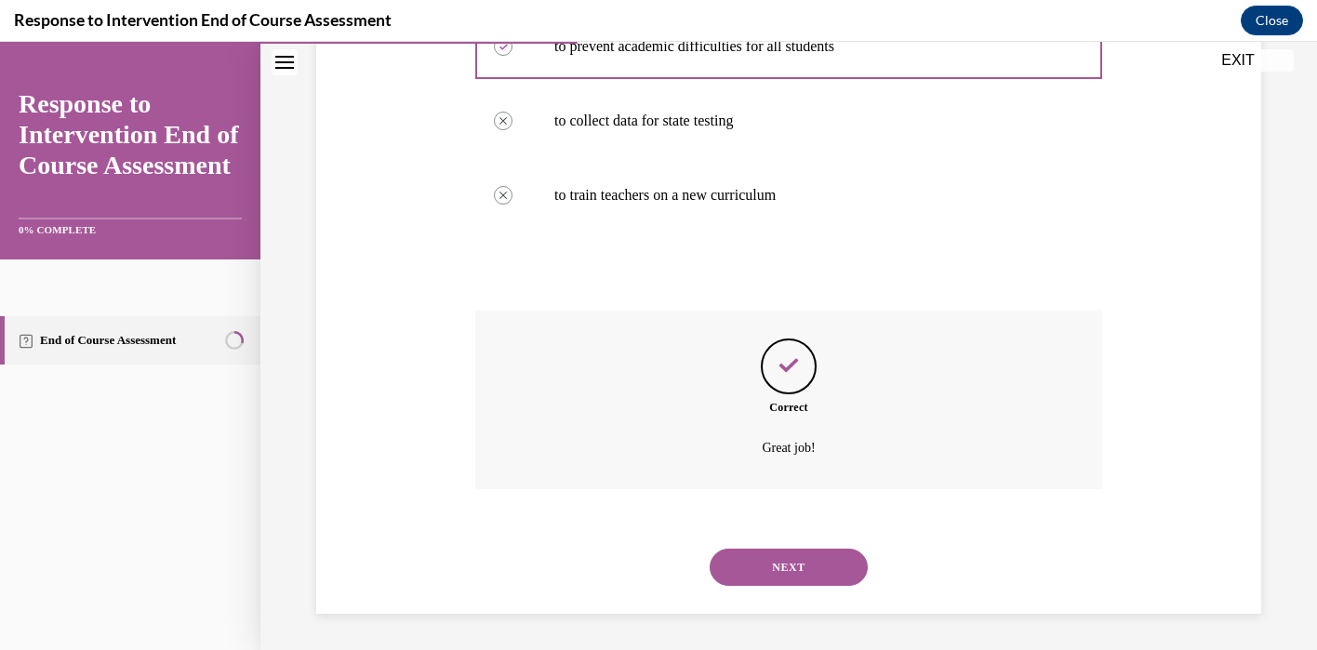
scroll to position [486, 0]
click at [775, 593] on div "NEXT" at bounding box center [788, 566] width 627 height 74
click at [775, 570] on button "NEXT" at bounding box center [788, 566] width 158 height 37
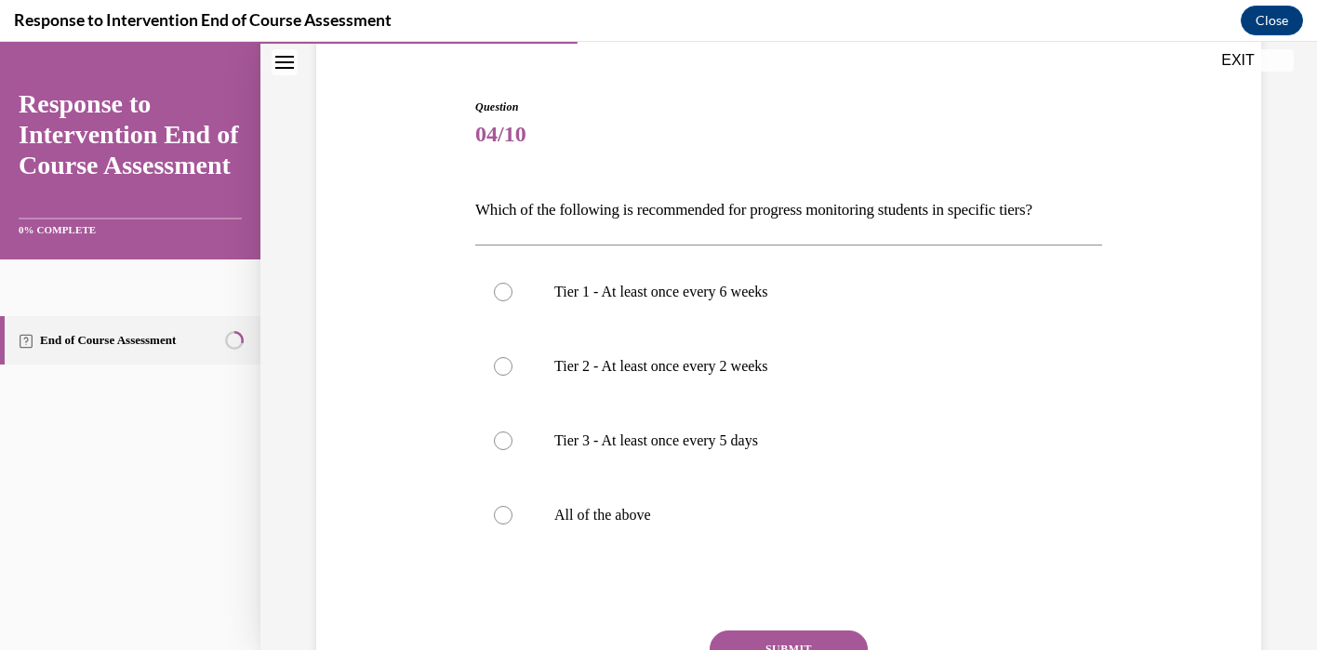
scroll to position [227, 0]
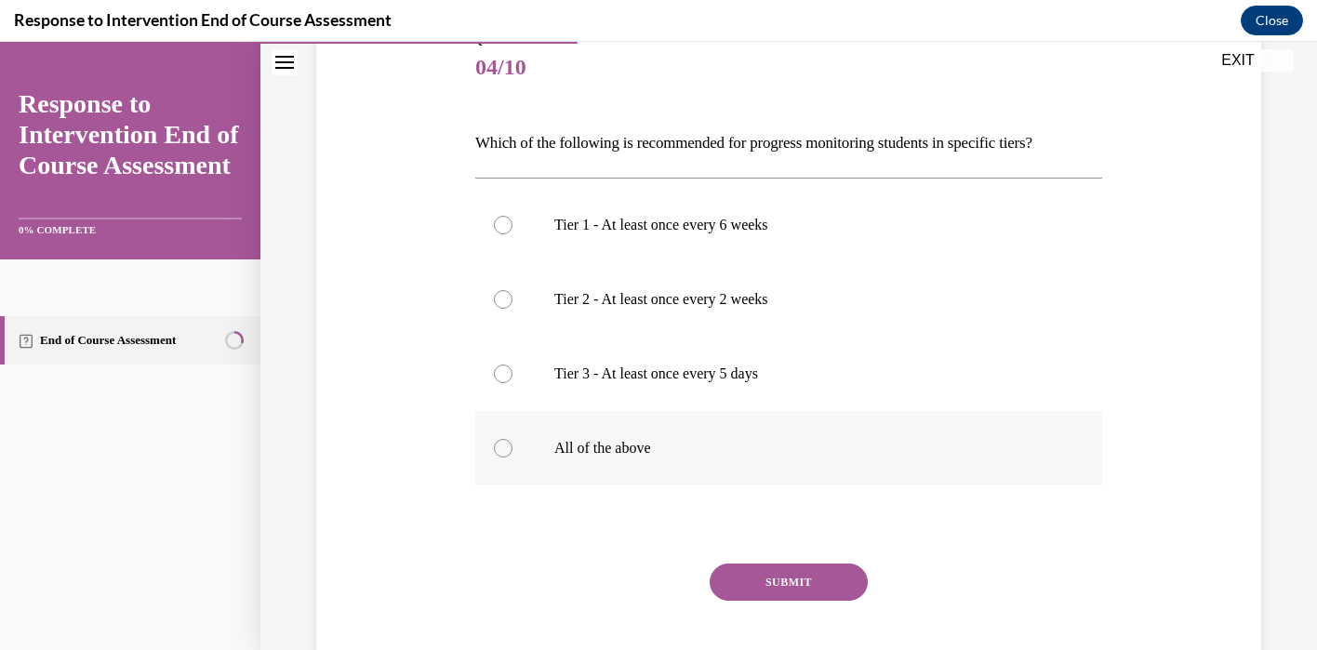
click at [512, 450] on label "All of the above" at bounding box center [788, 448] width 627 height 74
click at [512, 450] on input "All of the above" at bounding box center [503, 448] width 19 height 19
radio input "true"
click at [751, 599] on button "SUBMIT" at bounding box center [788, 581] width 158 height 37
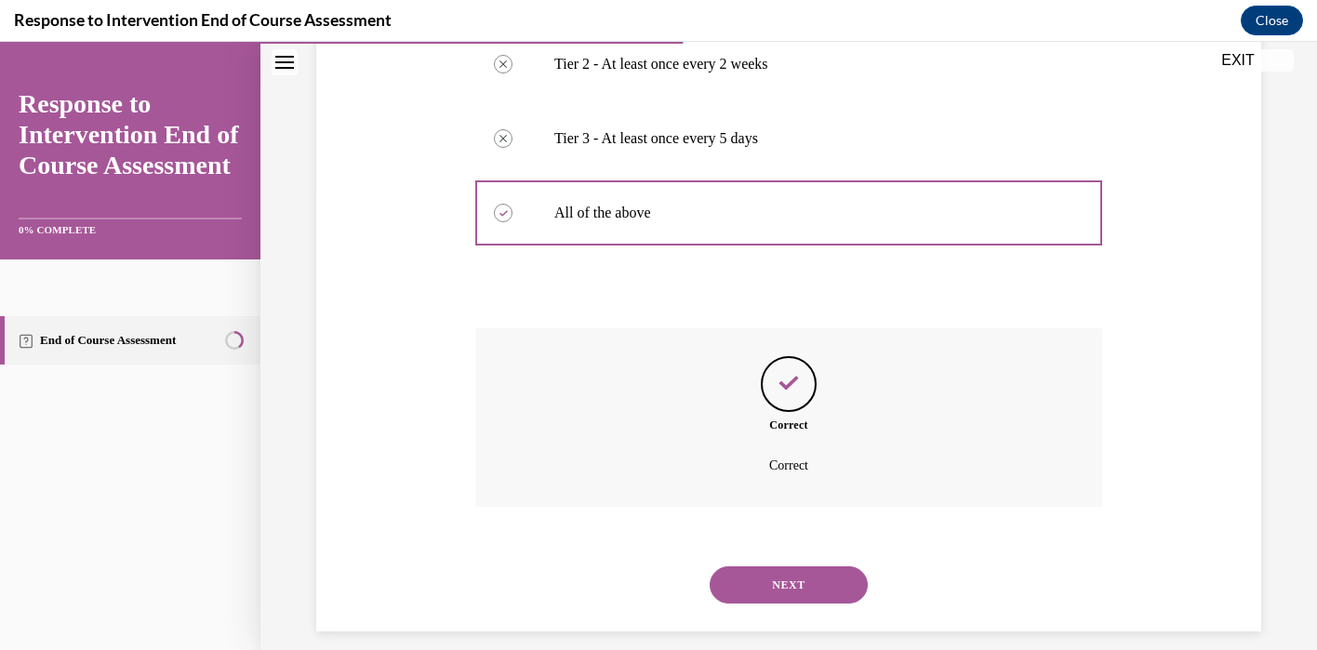
scroll to position [481, 0]
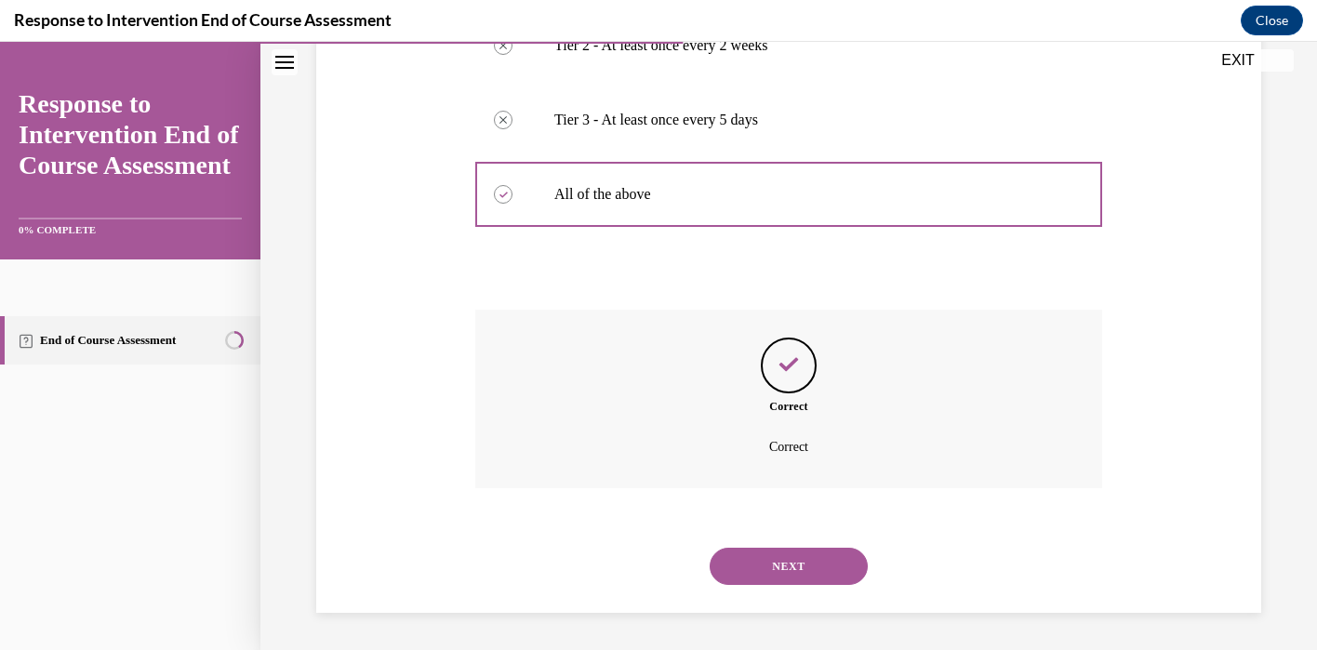
click at [762, 574] on button "NEXT" at bounding box center [788, 566] width 158 height 37
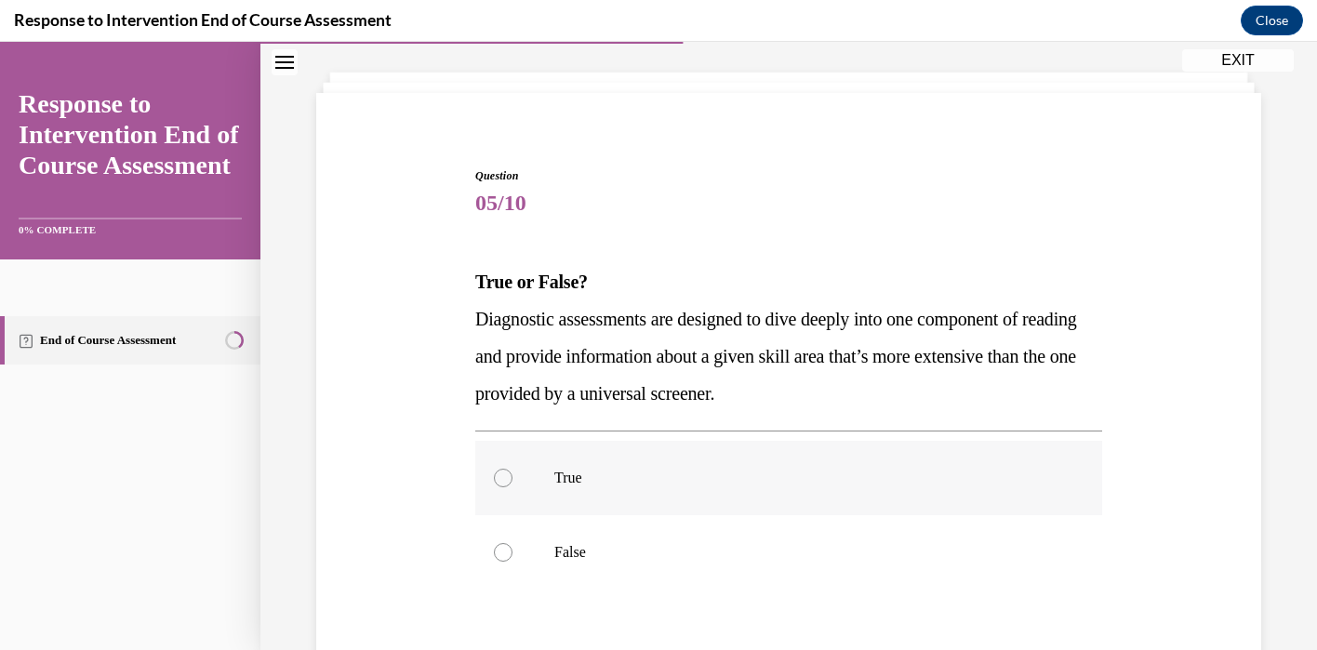
scroll to position [95, 0]
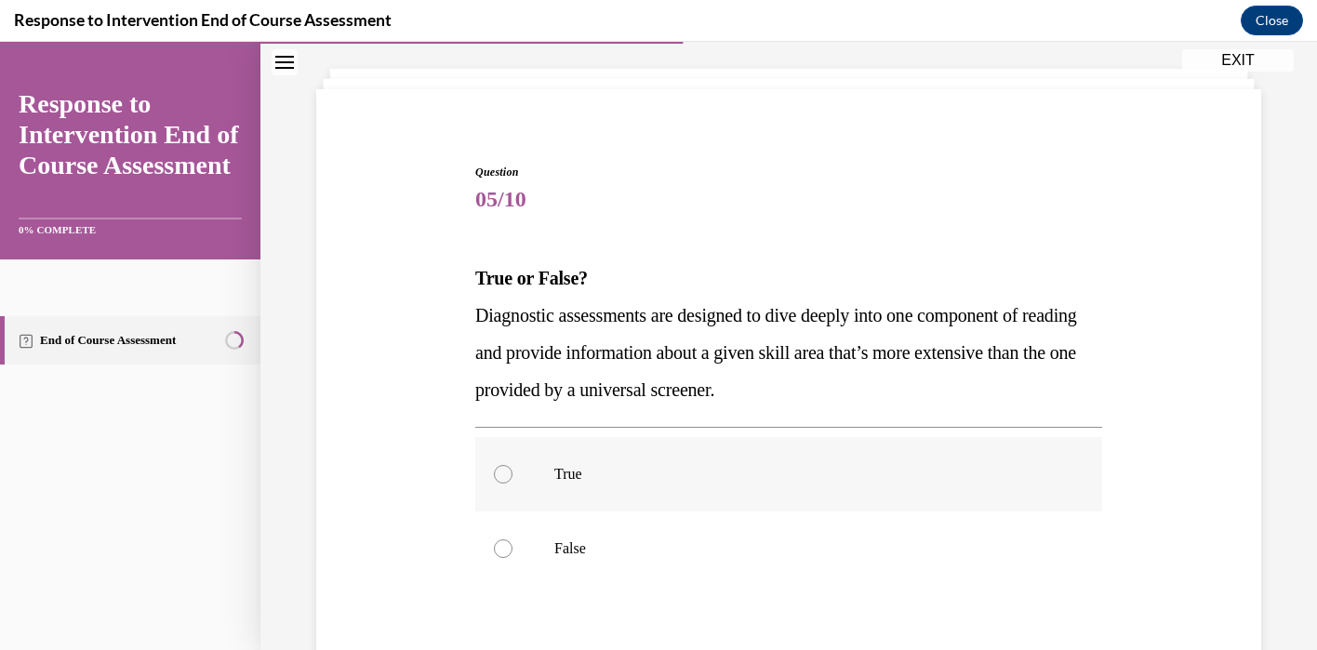
click at [494, 473] on div at bounding box center [503, 474] width 19 height 19
click at [494, 473] on input "True" at bounding box center [503, 474] width 19 height 19
radio input "true"
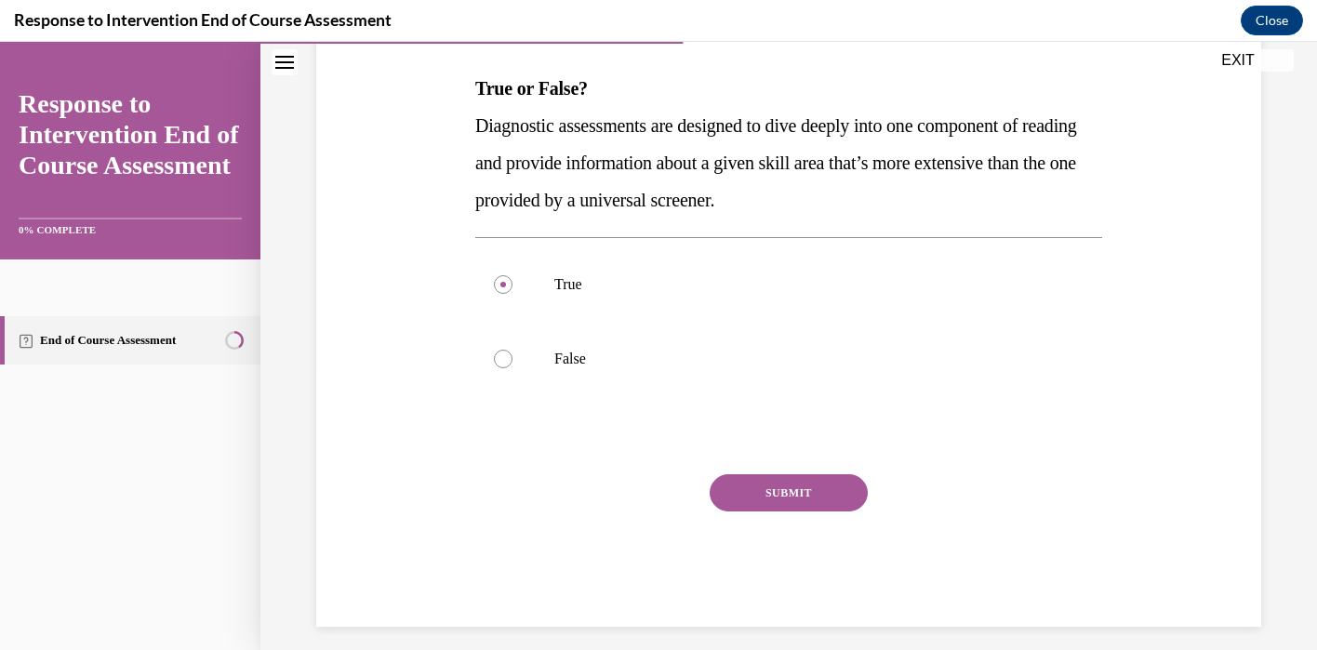
click at [792, 490] on button "SUBMIT" at bounding box center [788, 492] width 158 height 37
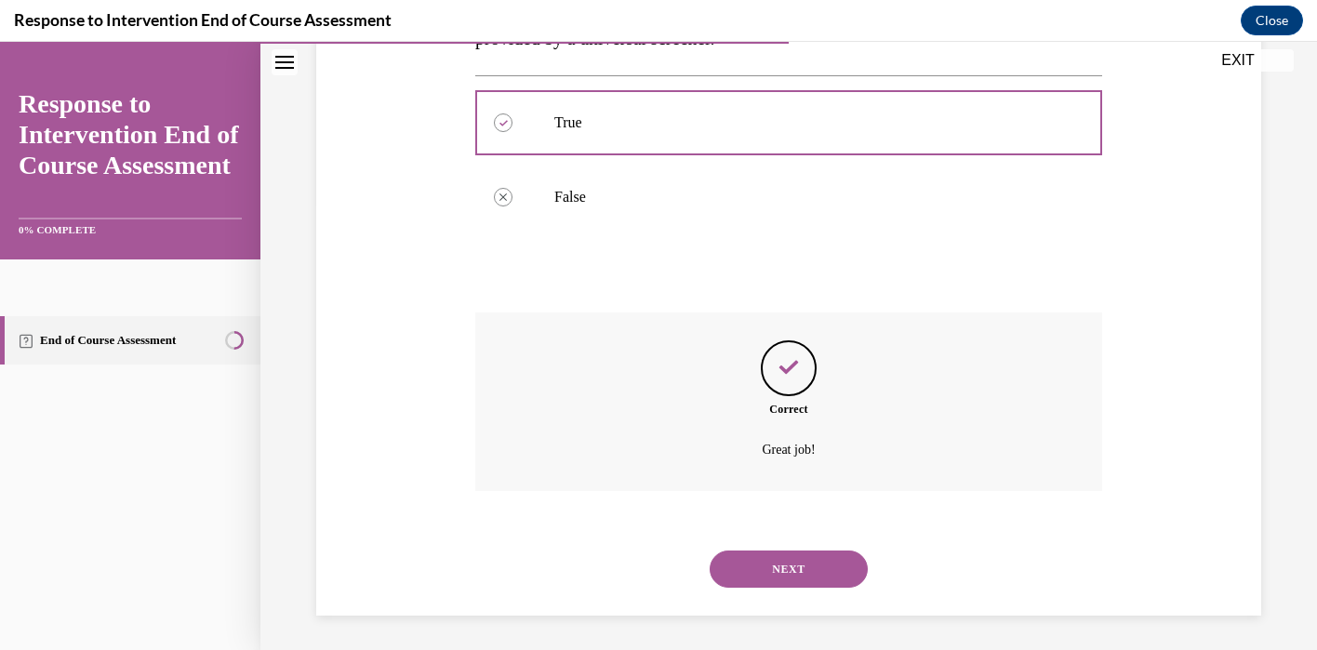
scroll to position [449, 0]
click at [779, 543] on div "NEXT" at bounding box center [788, 566] width 627 height 74
click at [775, 559] on button "NEXT" at bounding box center [788, 566] width 158 height 37
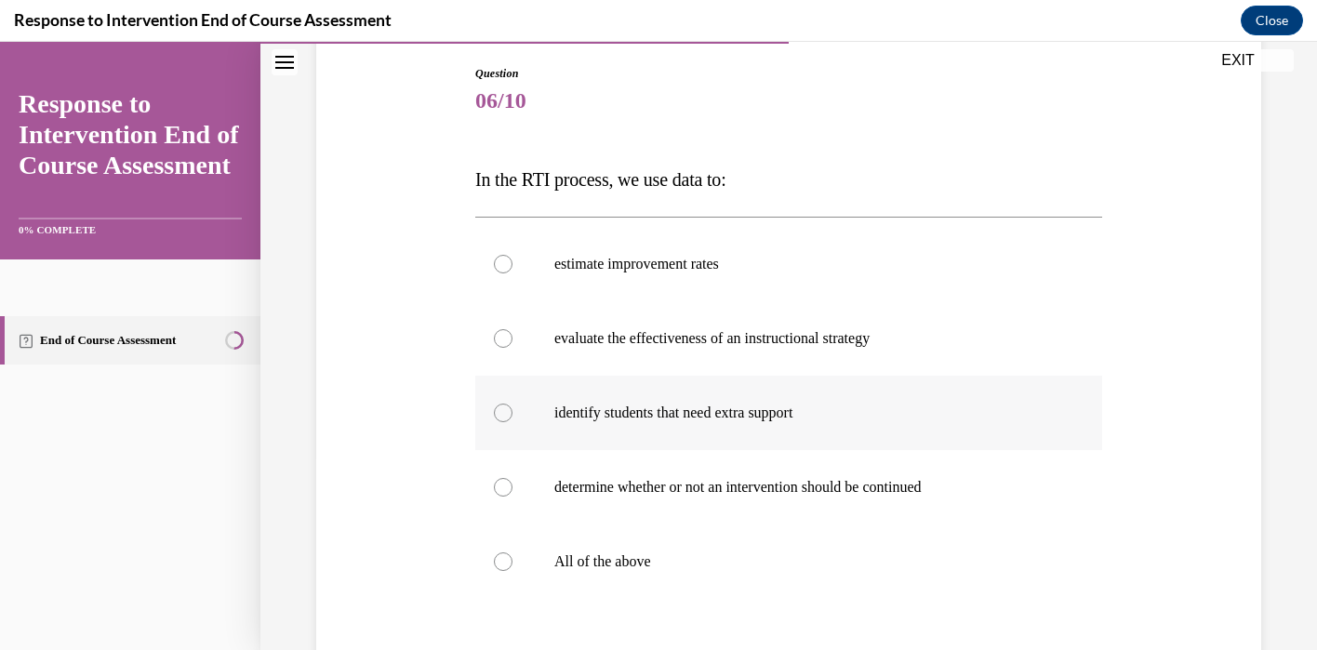
scroll to position [197, 0]
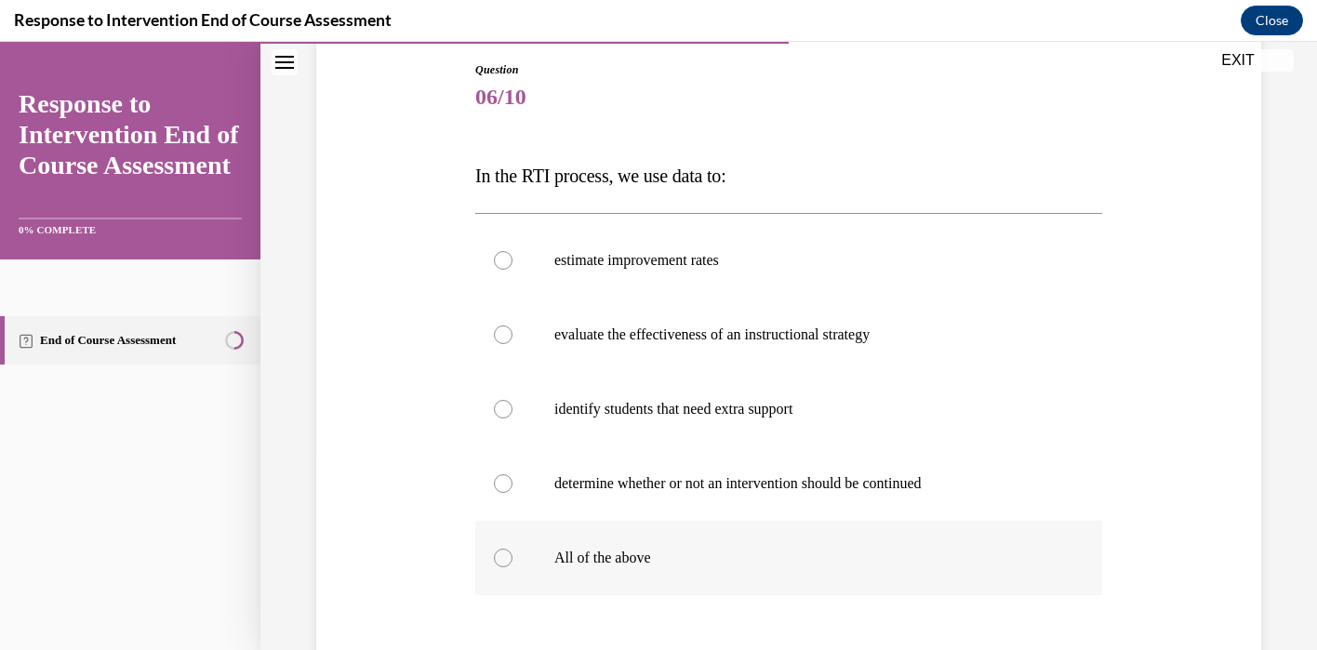
click at [512, 558] on label "All of the above" at bounding box center [788, 558] width 627 height 74
click at [512, 558] on input "All of the above" at bounding box center [503, 558] width 19 height 19
radio input "true"
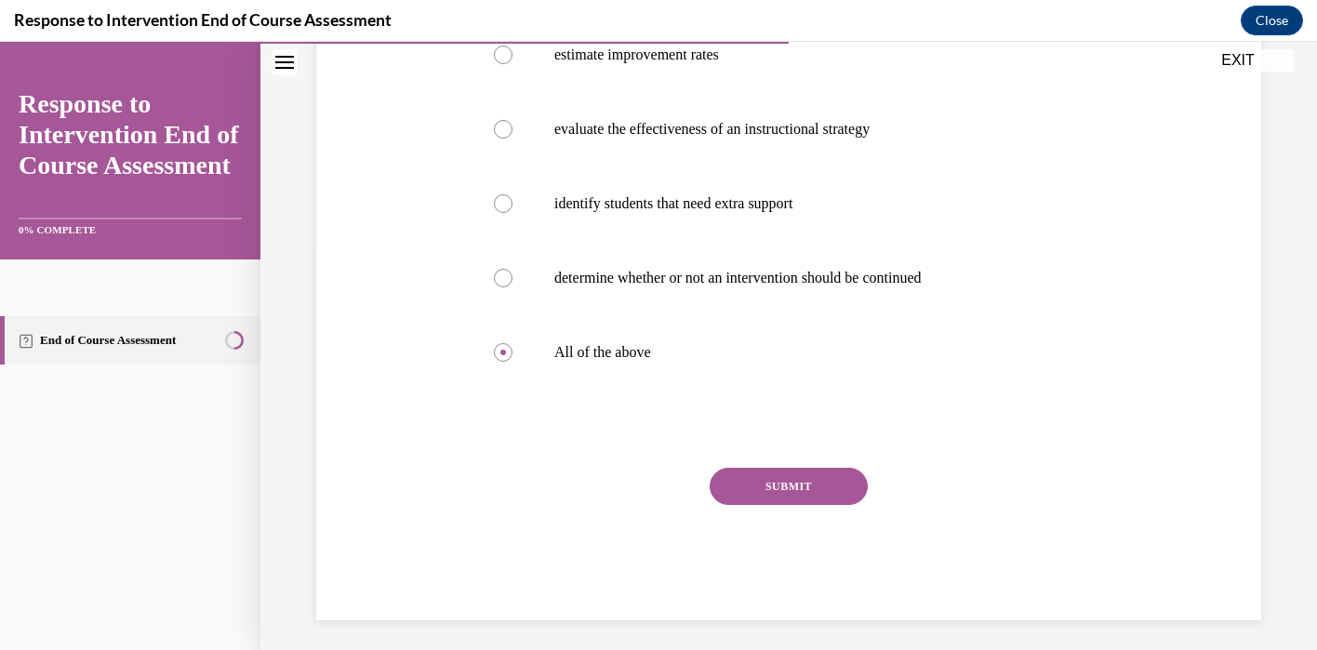
click at [780, 485] on button "SUBMIT" at bounding box center [788, 486] width 158 height 37
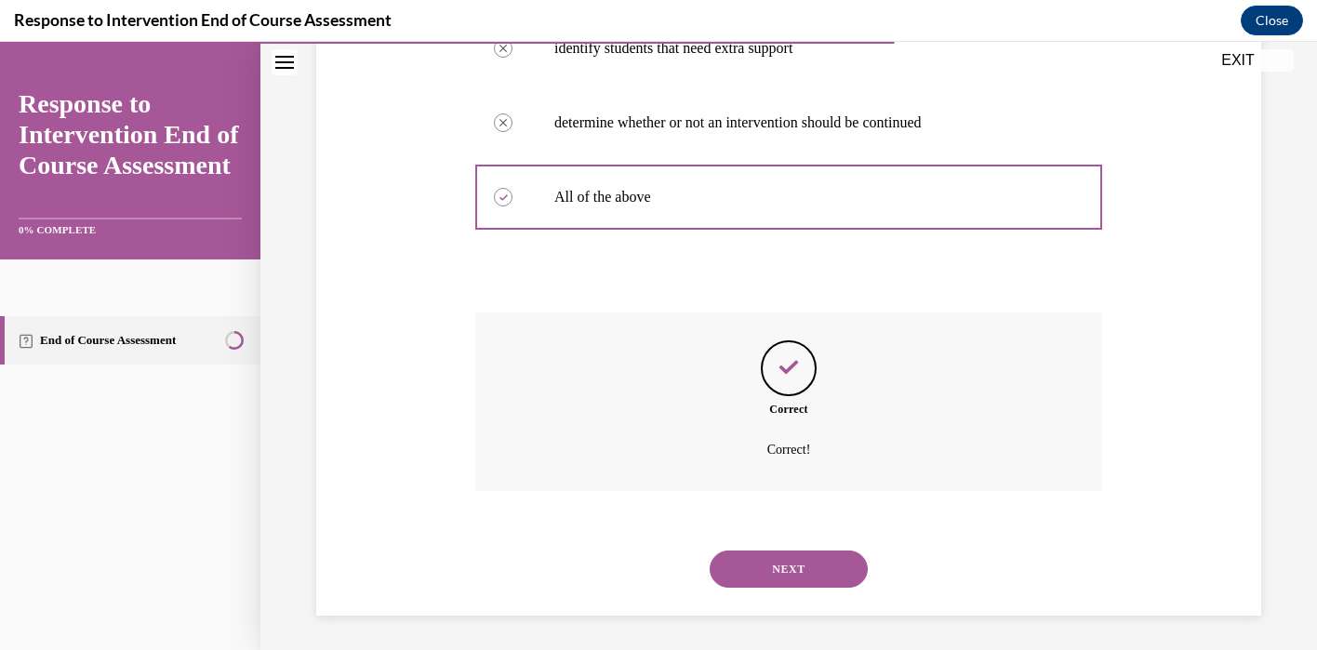
scroll to position [561, 0]
click at [768, 558] on button "NEXT" at bounding box center [788, 566] width 158 height 37
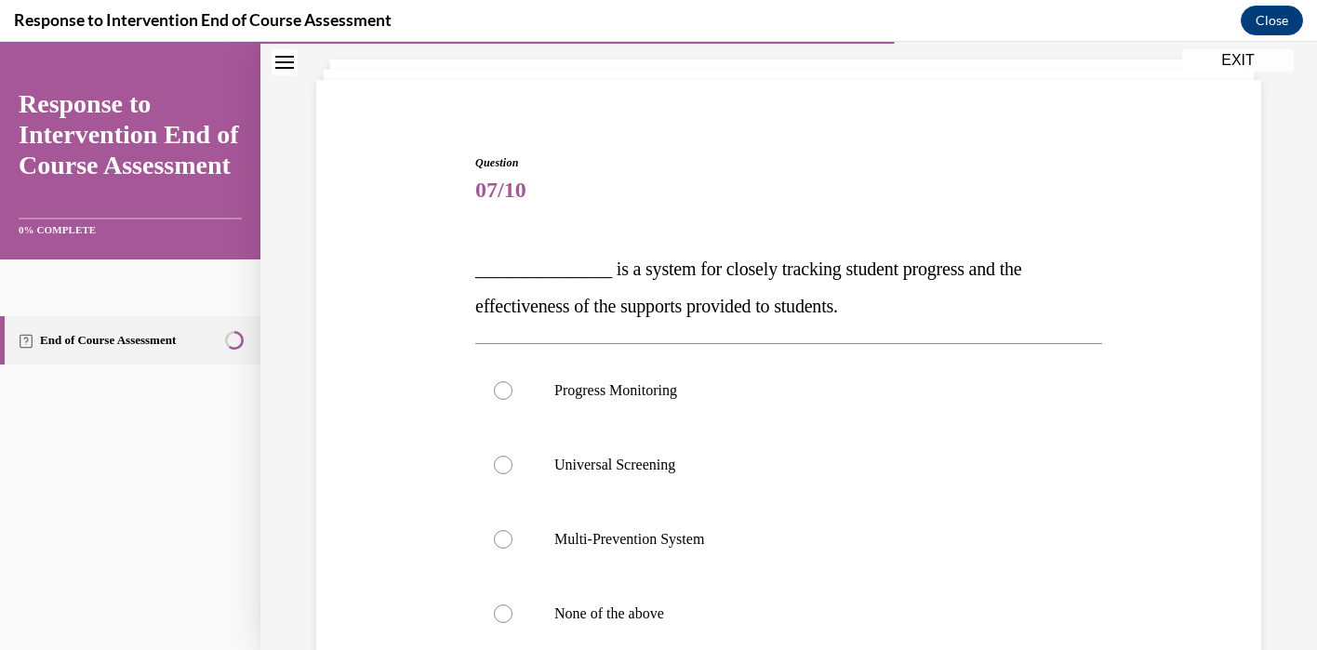
scroll to position [113, 0]
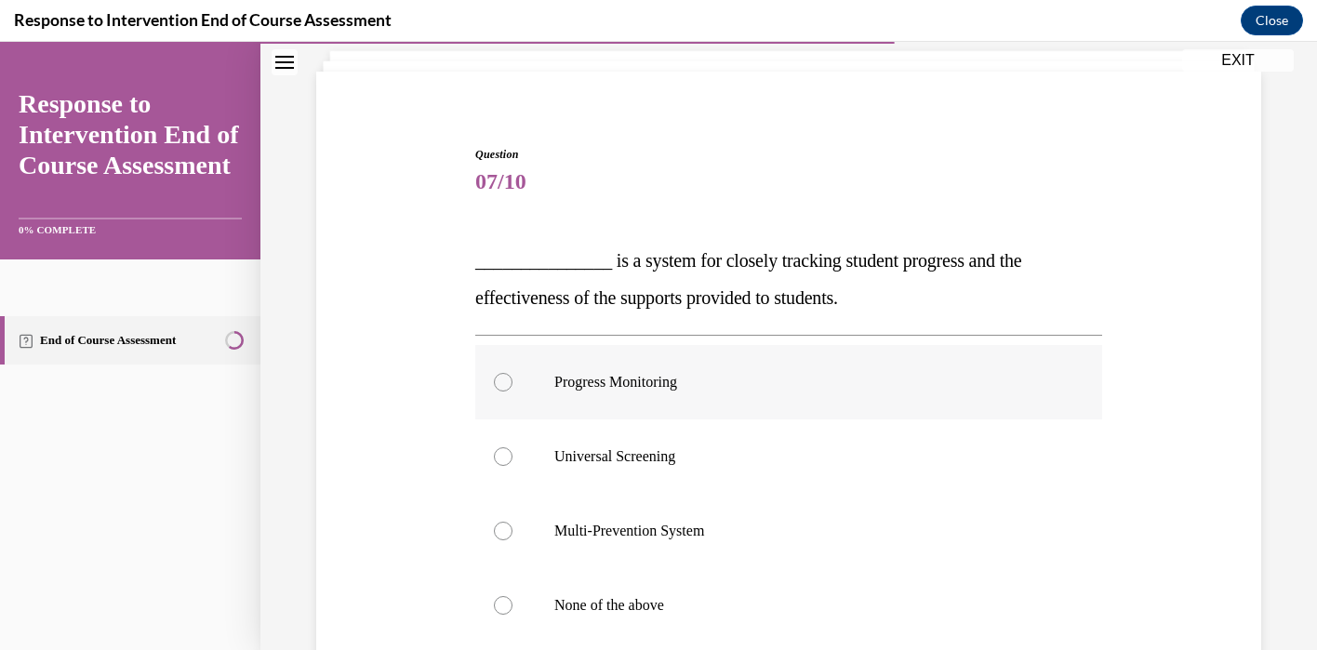
click at [603, 403] on label "Progress Monitoring" at bounding box center [788, 382] width 627 height 74
click at [512, 391] on input "Progress Monitoring" at bounding box center [503, 382] width 19 height 19
radio input "true"
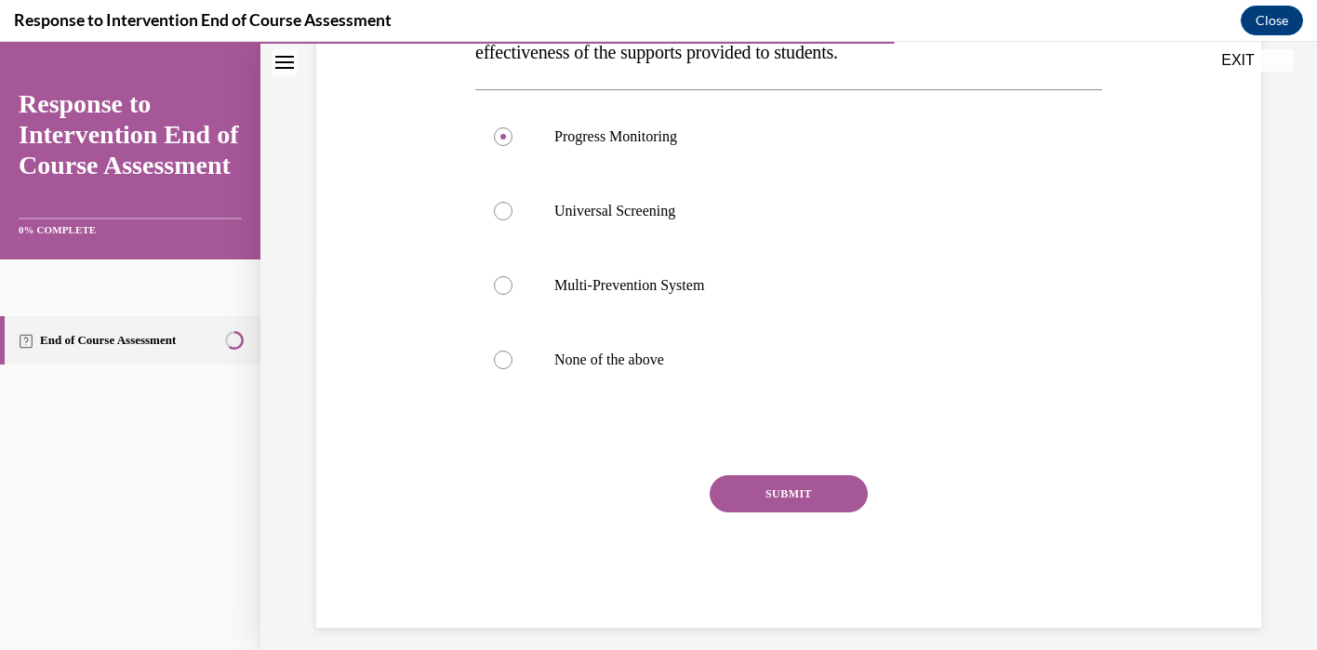
click at [763, 502] on button "SUBMIT" at bounding box center [788, 493] width 158 height 37
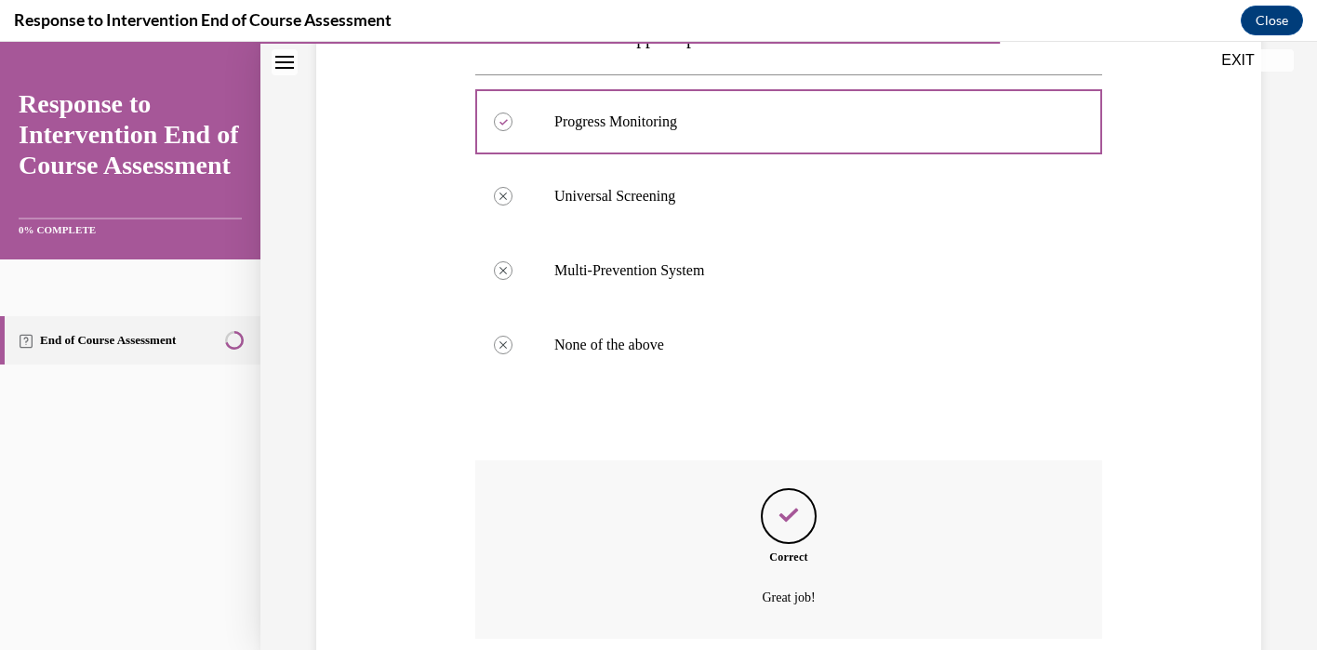
scroll to position [524, 0]
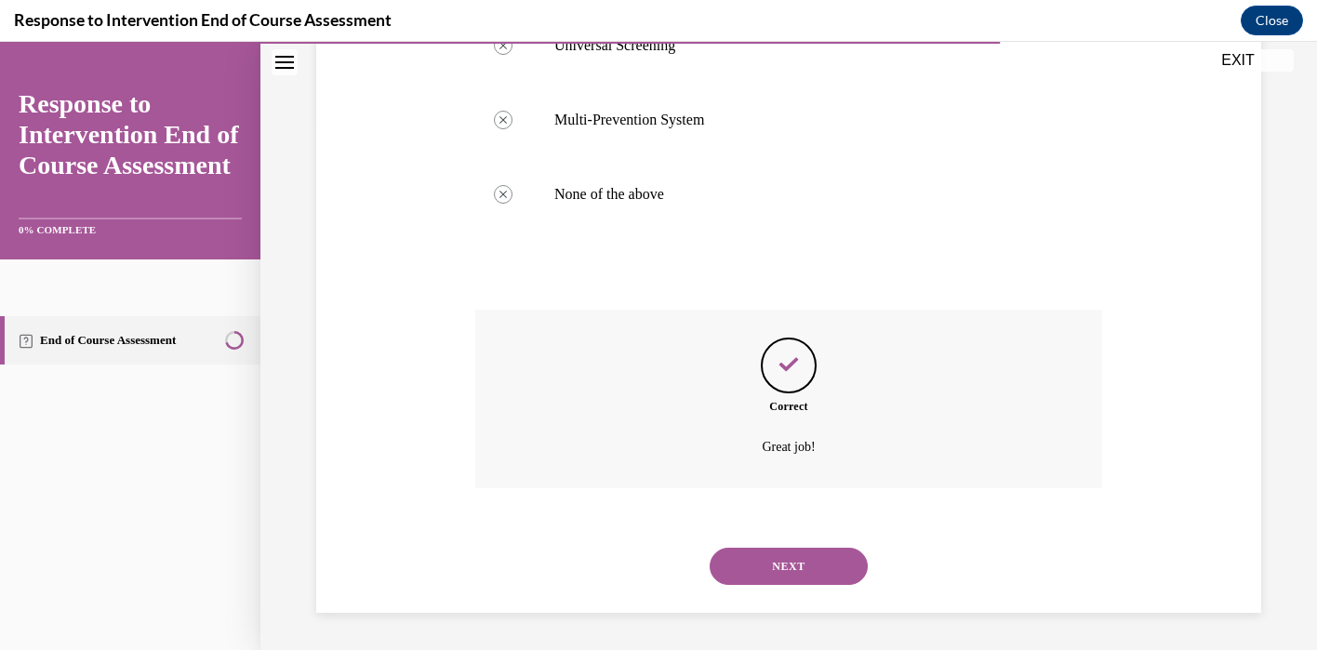
click at [777, 563] on button "NEXT" at bounding box center [788, 566] width 158 height 37
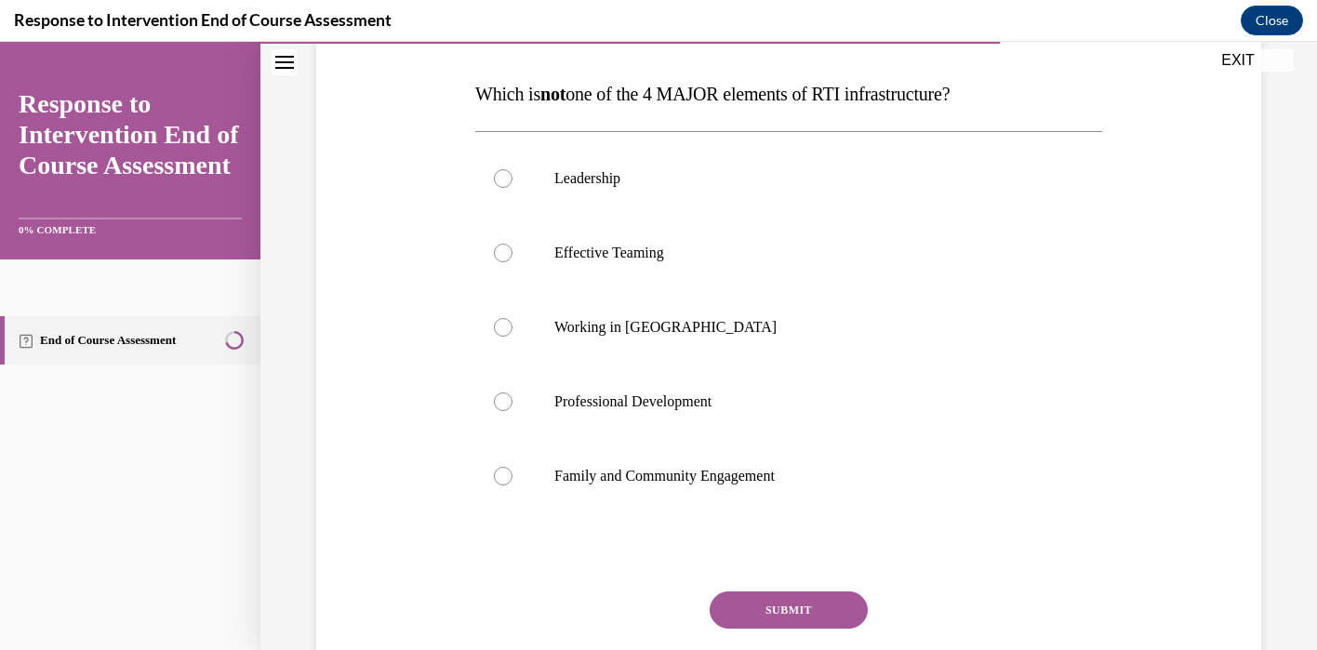
scroll to position [281, 0]
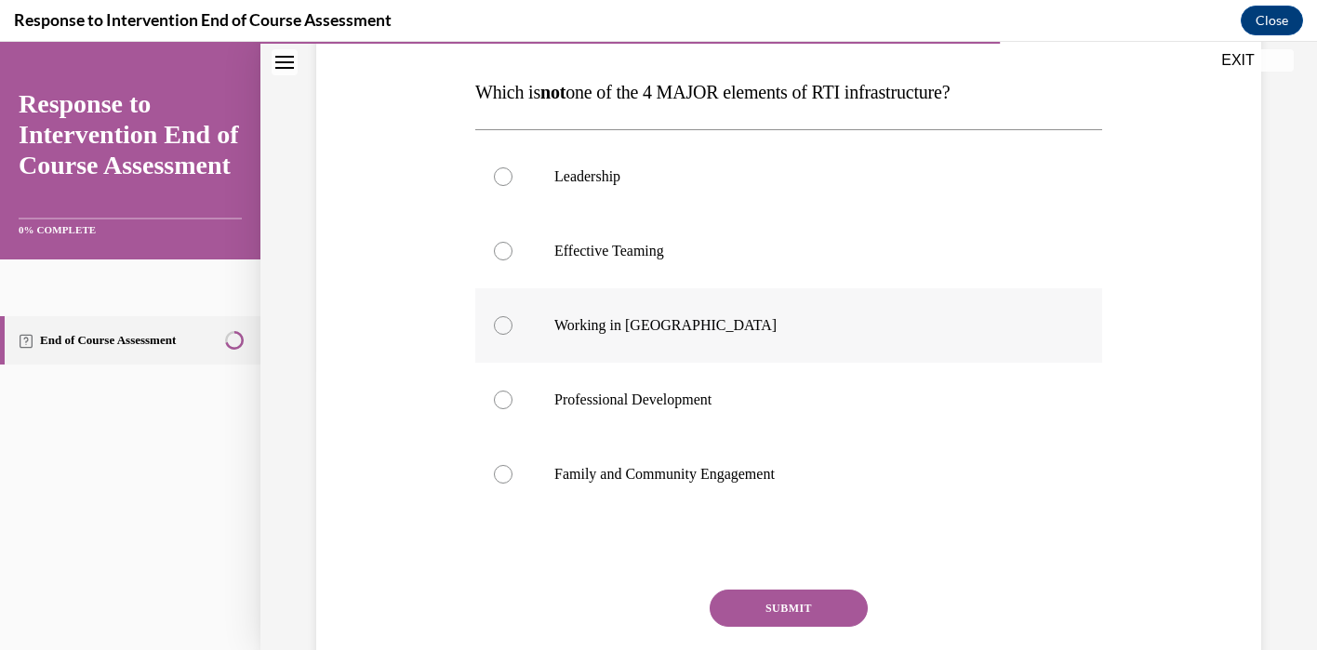
click at [557, 325] on p "Working in Silos" at bounding box center [804, 325] width 501 height 19
click at [512, 325] on input "Working in Silos" at bounding box center [503, 325] width 19 height 19
radio input "true"
click at [749, 587] on div "Question 08/10 Which is not one of the 4 MAJOR elements of RTI infrastructure? …" at bounding box center [788, 360] width 627 height 764
click at [749, 606] on button "SUBMIT" at bounding box center [788, 608] width 158 height 37
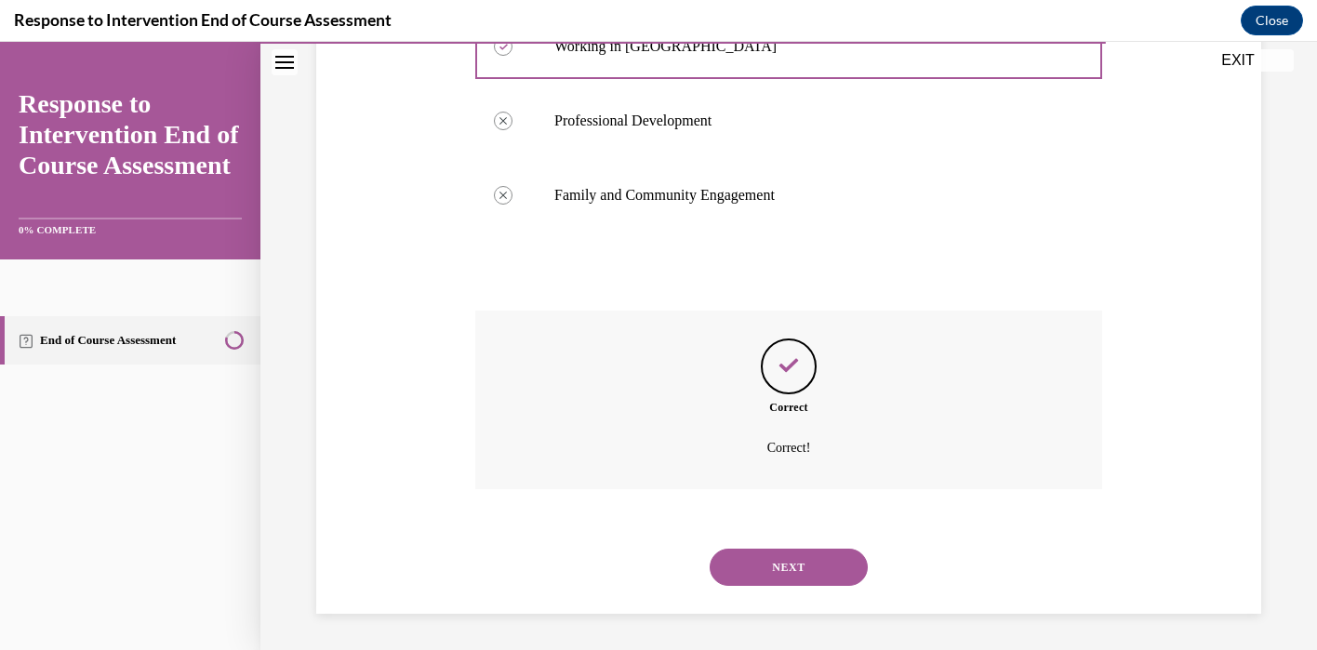
scroll to position [561, 0]
click at [767, 579] on button "NEXT" at bounding box center [788, 566] width 158 height 37
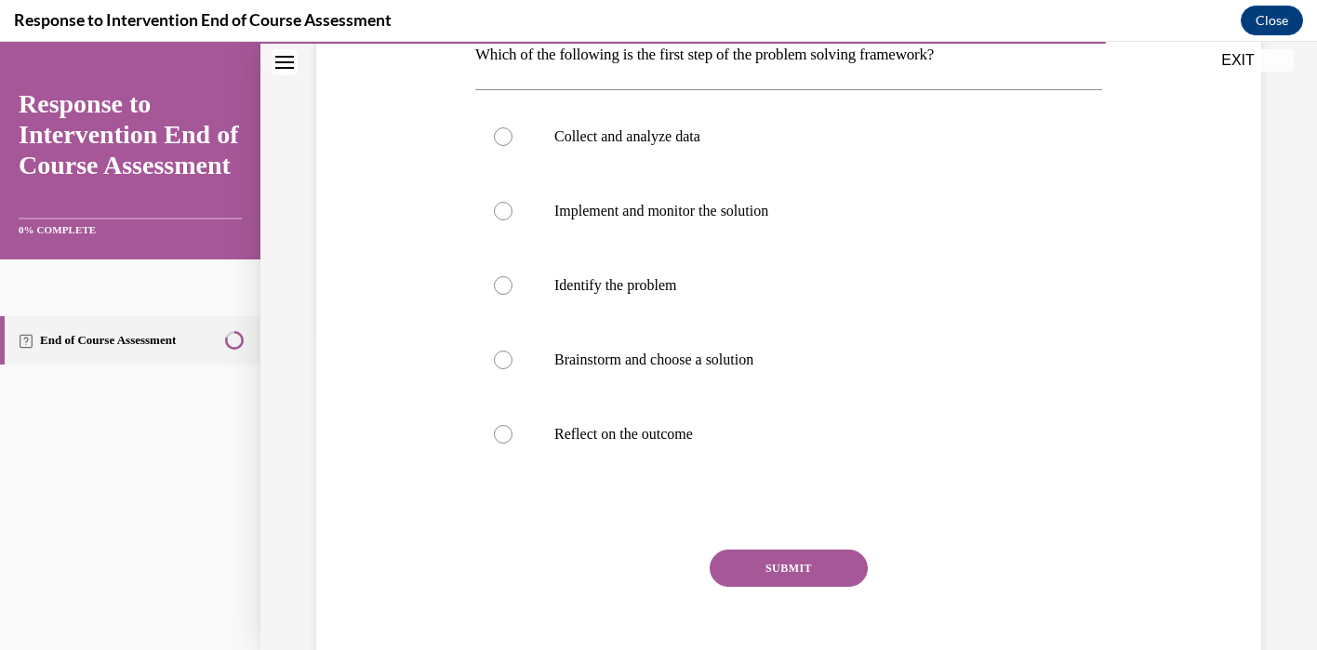
scroll to position [319, 0]
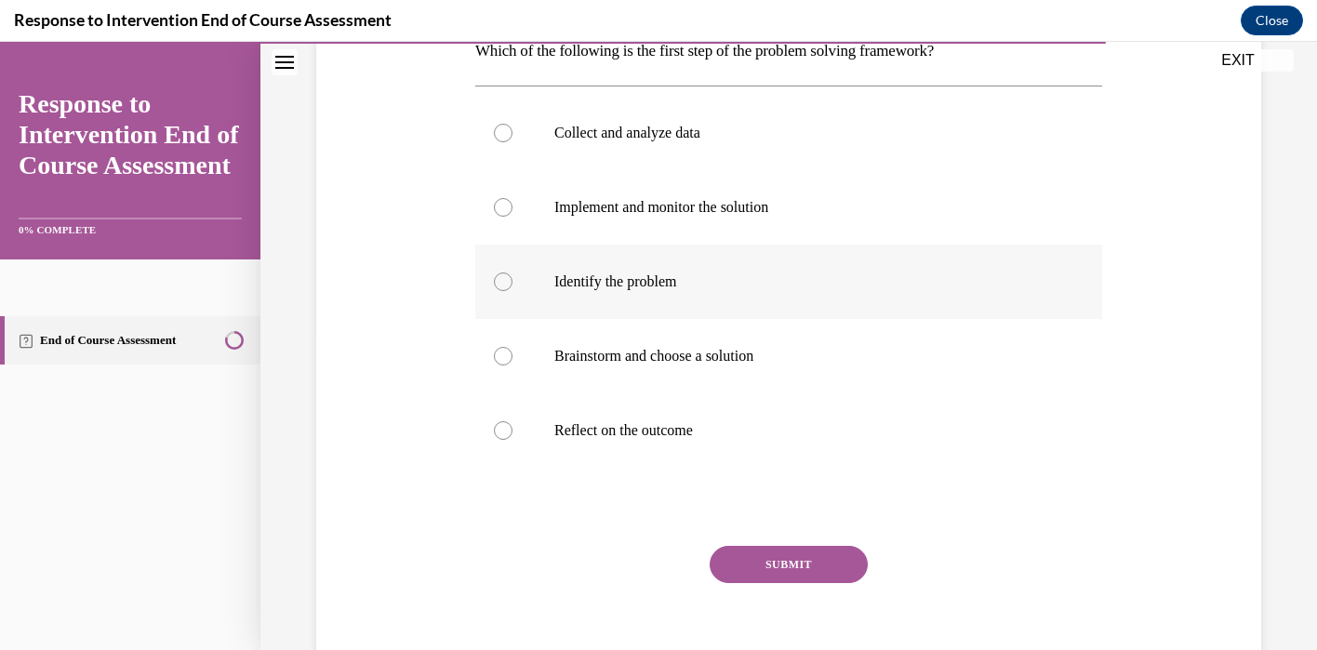
click at [666, 260] on label "Identify the problem" at bounding box center [788, 282] width 627 height 74
click at [512, 272] on input "Identify the problem" at bounding box center [503, 281] width 19 height 19
radio input "true"
click at [756, 557] on button "SUBMIT" at bounding box center [788, 564] width 158 height 37
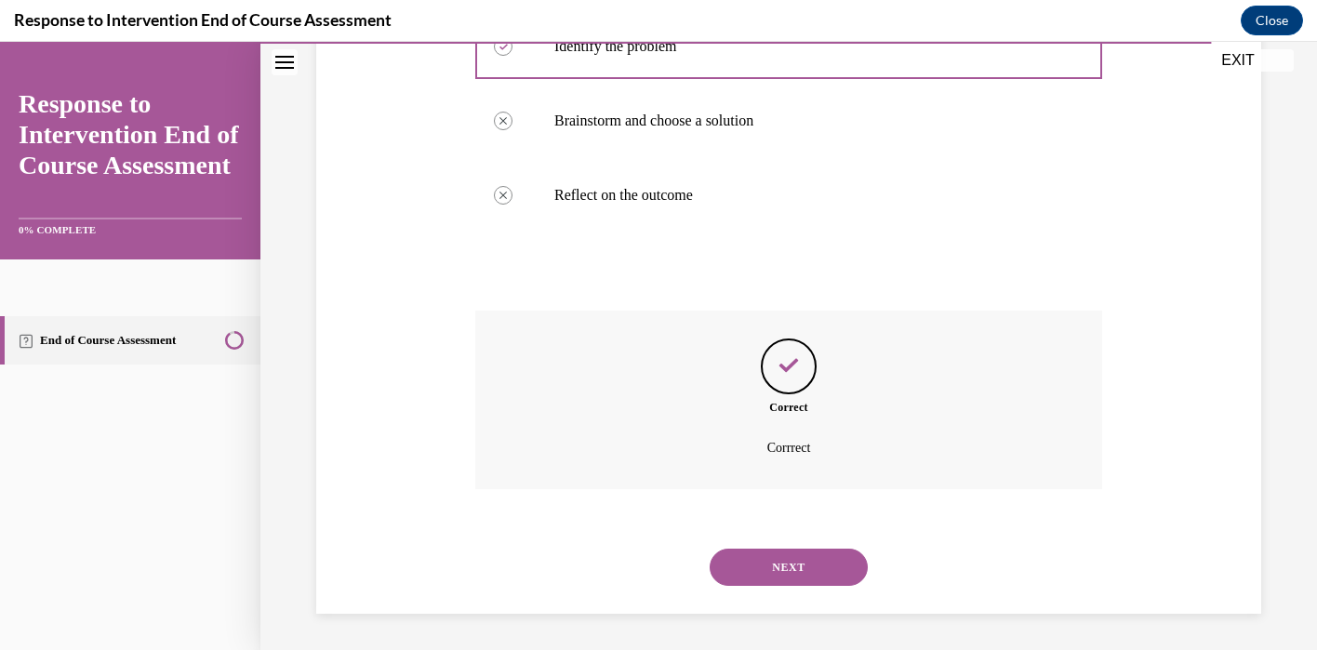
scroll to position [555, 0]
click at [802, 571] on button "NEXT" at bounding box center [788, 566] width 158 height 37
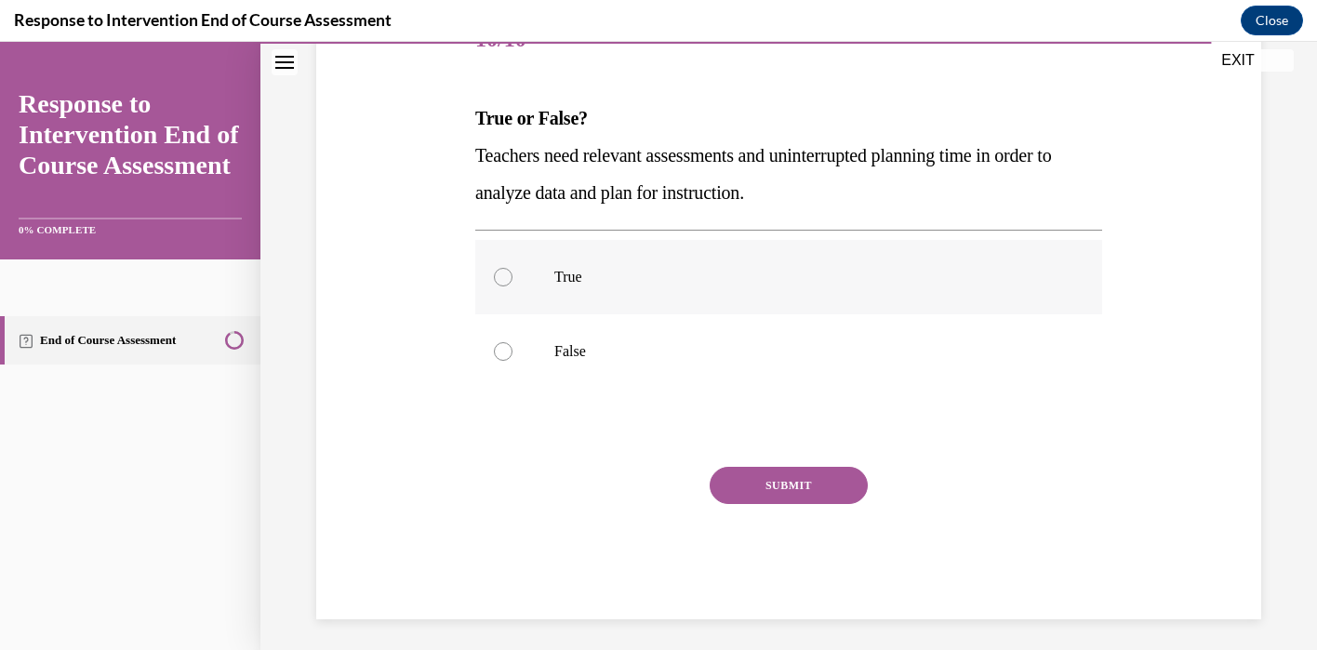
scroll to position [261, 0]
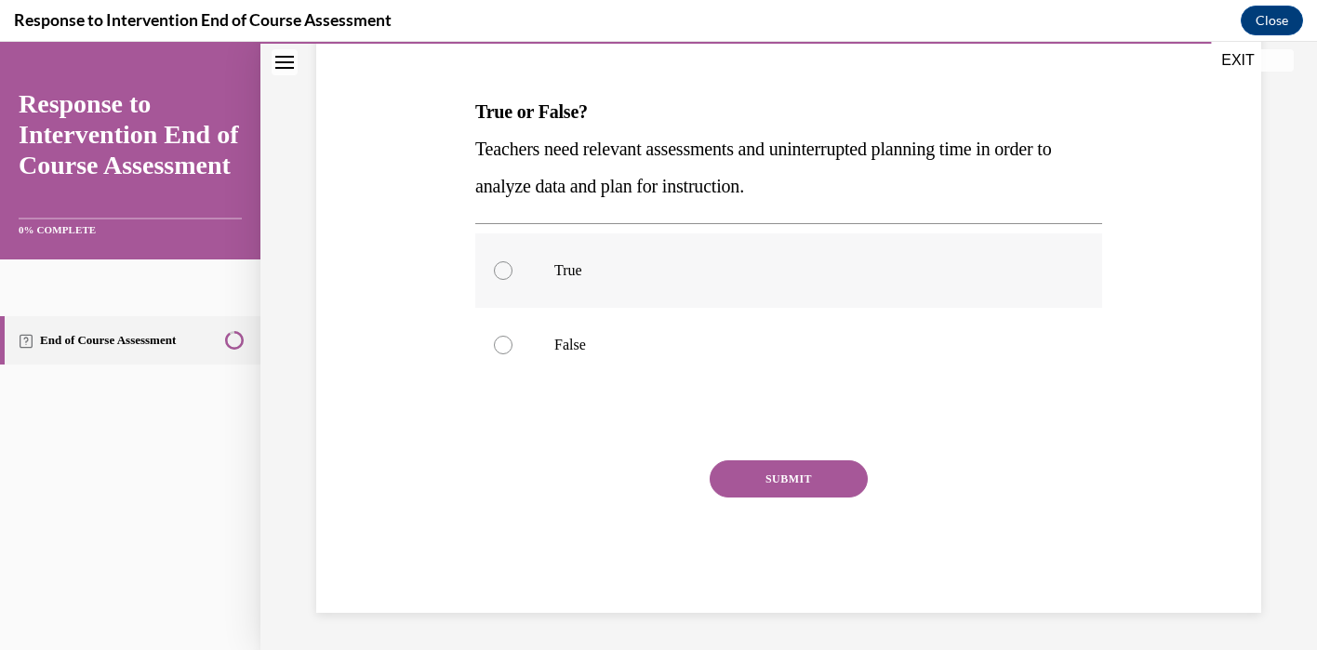
click at [579, 264] on p "True" at bounding box center [804, 270] width 501 height 19
click at [512, 264] on input "True" at bounding box center [503, 270] width 19 height 19
radio input "true"
click at [752, 481] on button "SUBMIT" at bounding box center [788, 478] width 158 height 37
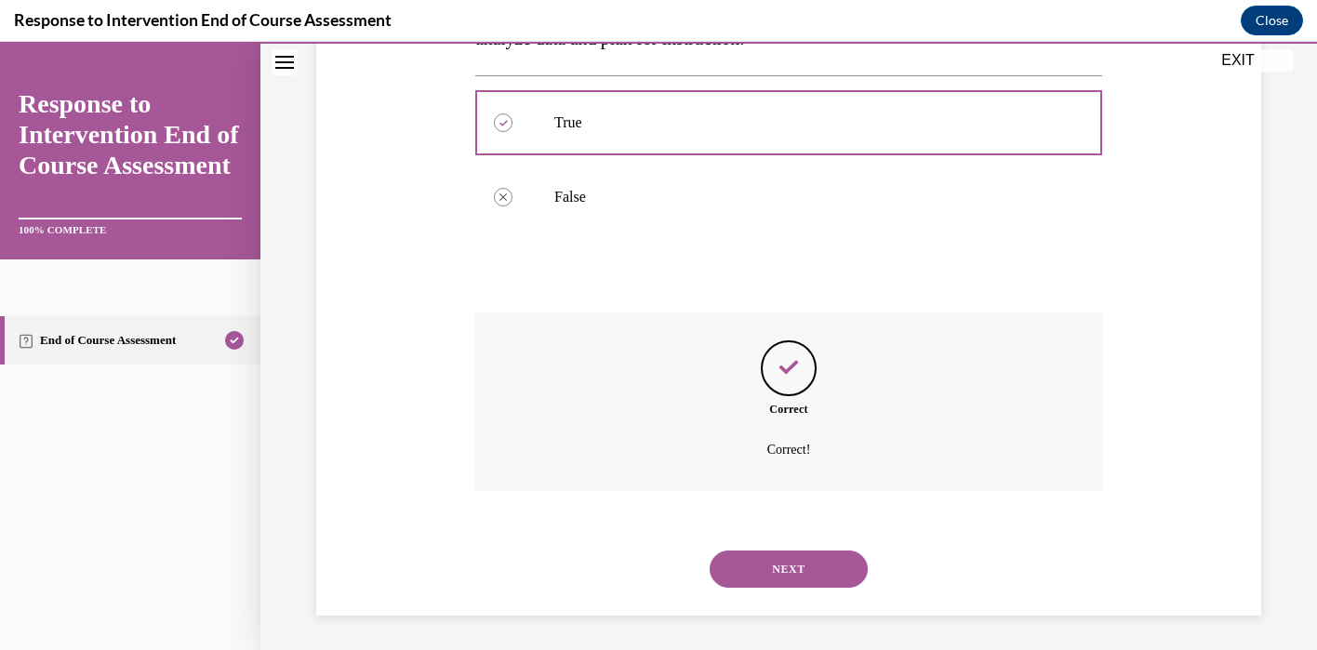
scroll to position [412, 0]
click at [775, 561] on button "NEXT" at bounding box center [788, 566] width 158 height 37
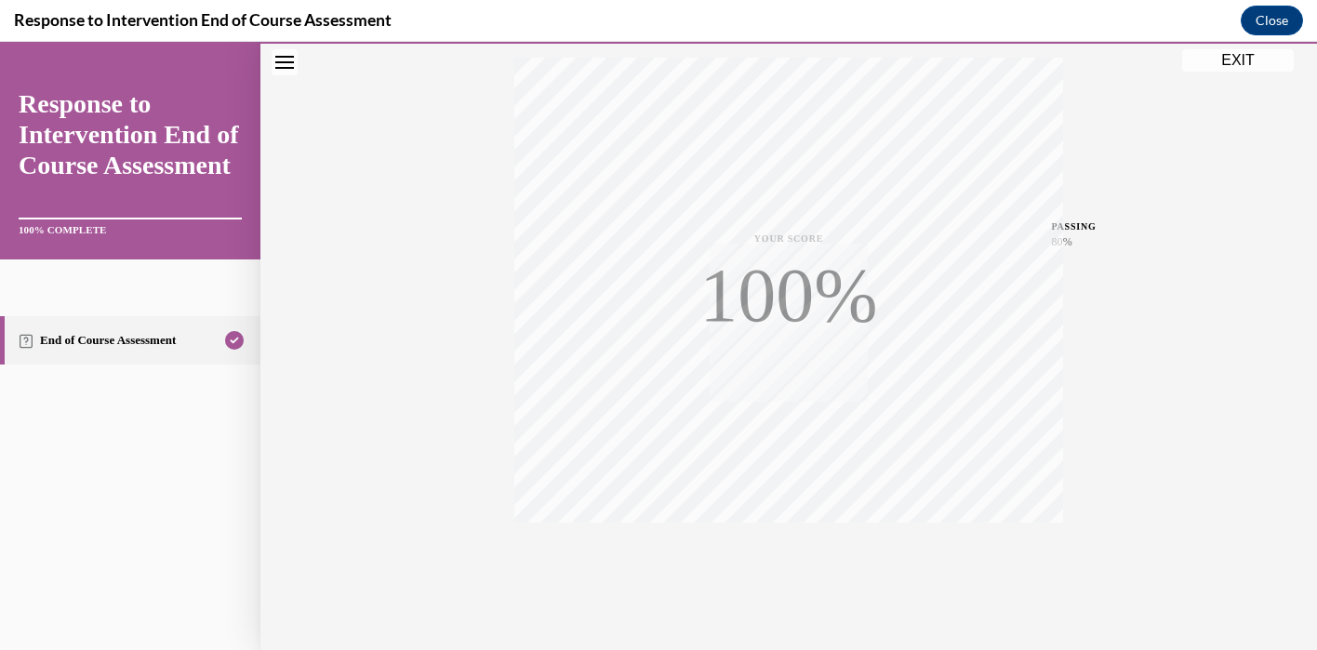
scroll to position [345, 0]
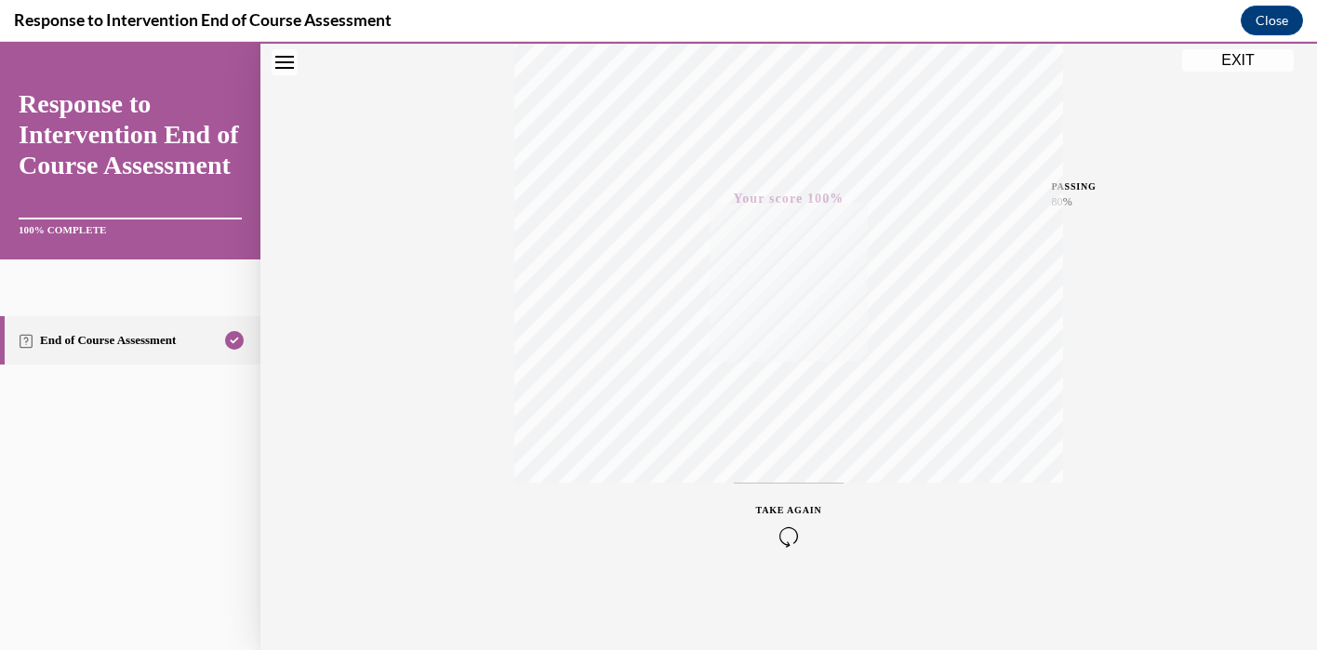
click at [1226, 69] on button "EXIT" at bounding box center [1238, 60] width 112 height 22
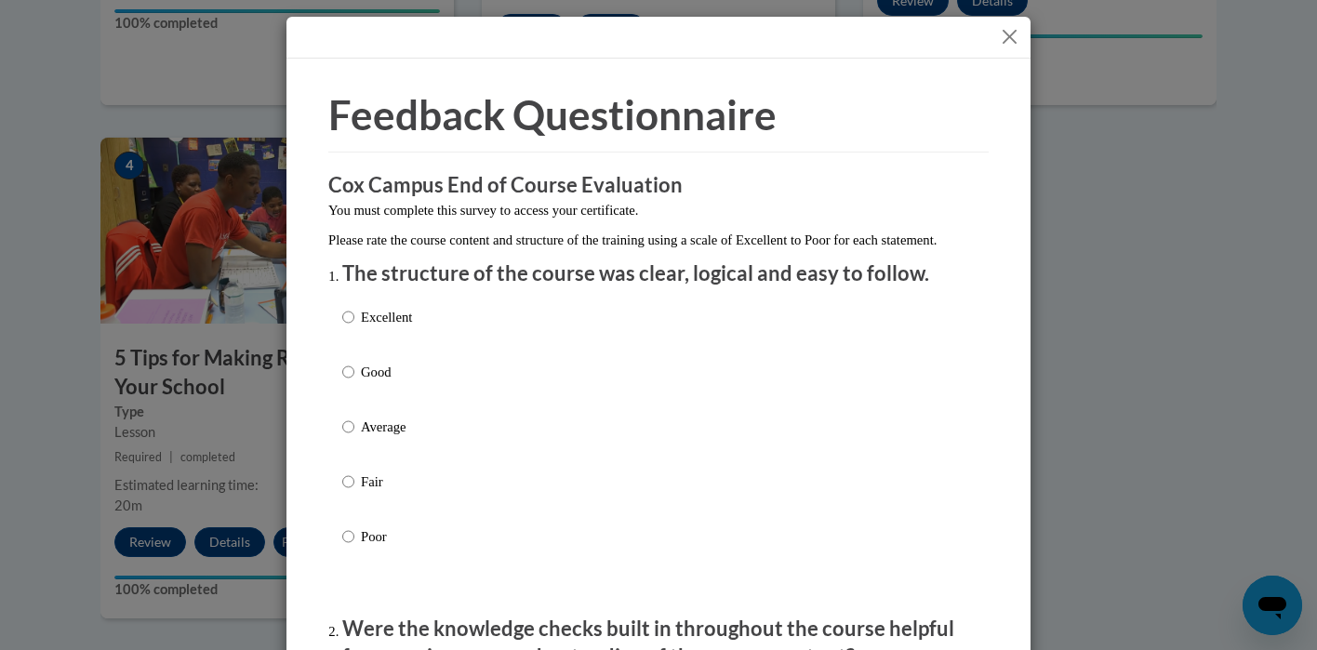
click at [1011, 36] on button "Close" at bounding box center [1009, 36] width 23 height 23
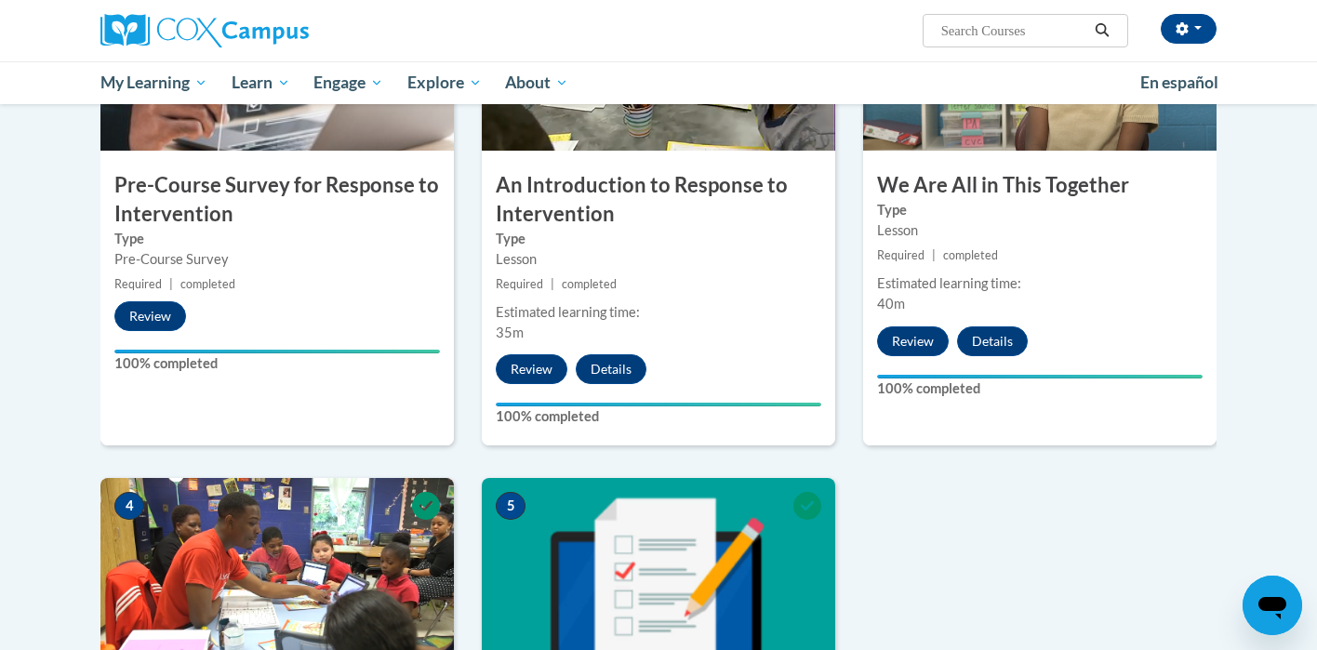
scroll to position [479, 0]
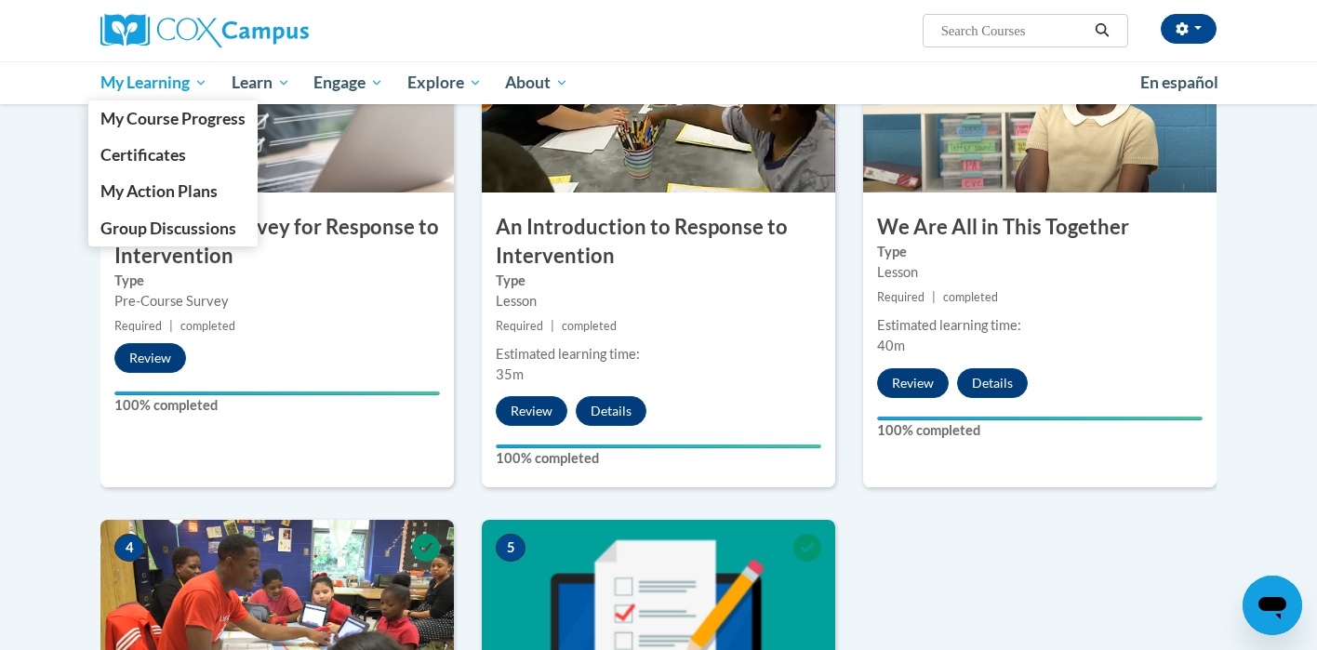
click at [178, 86] on span "My Learning" at bounding box center [153, 83] width 107 height 22
click at [176, 110] on span "My Course Progress" at bounding box center [172, 119] width 145 height 20
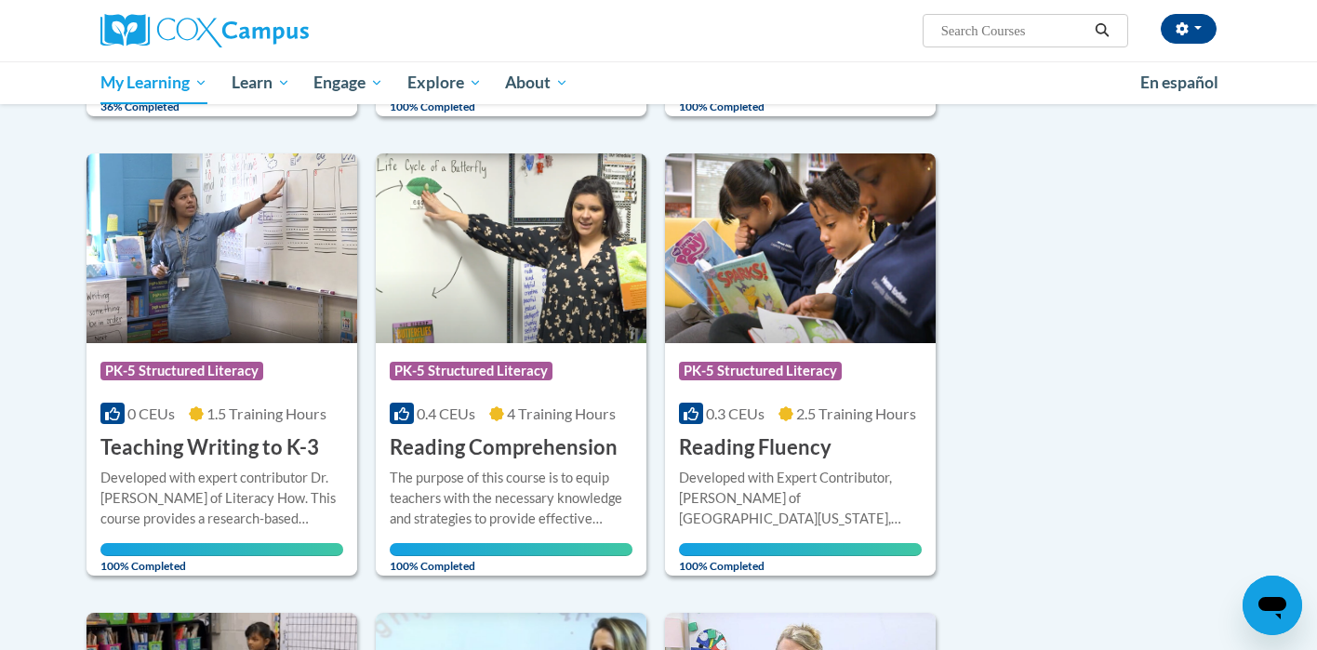
scroll to position [236, 0]
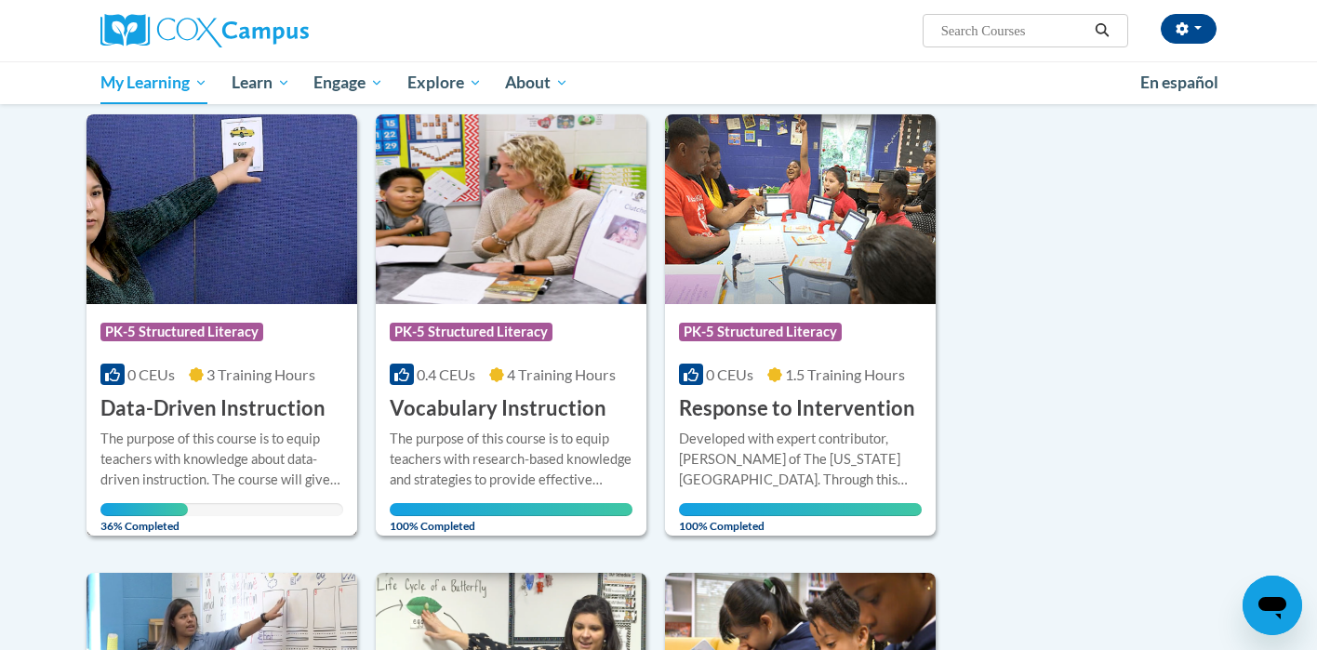
click at [250, 445] on div "The purpose of this course is to equip teachers with knowledge about data-drive…" at bounding box center [221, 459] width 243 height 61
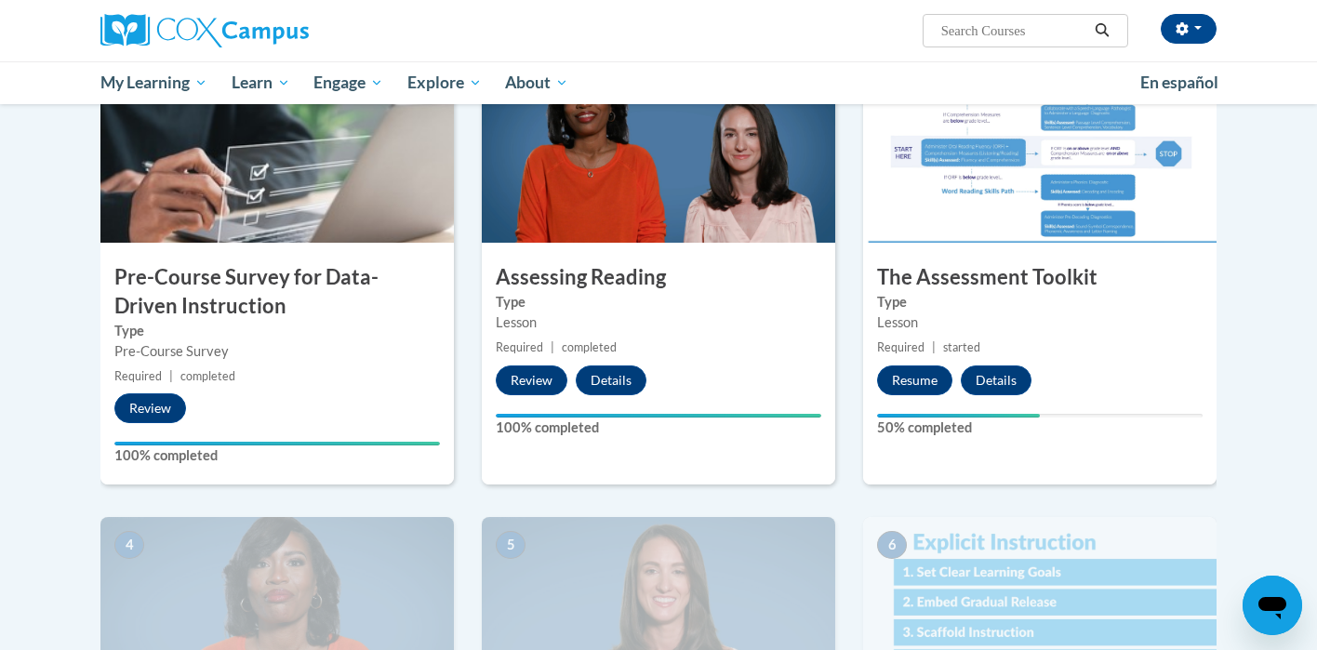
scroll to position [467, 0]
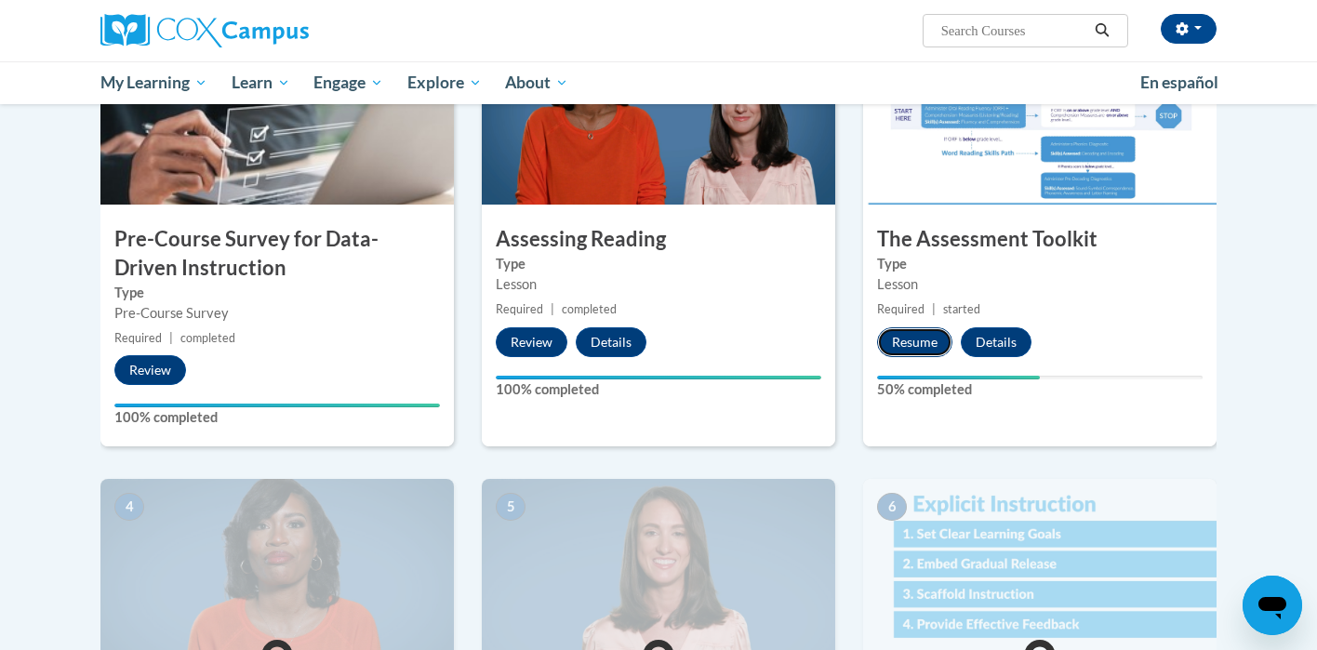
click at [920, 334] on button "Resume" at bounding box center [914, 342] width 75 height 30
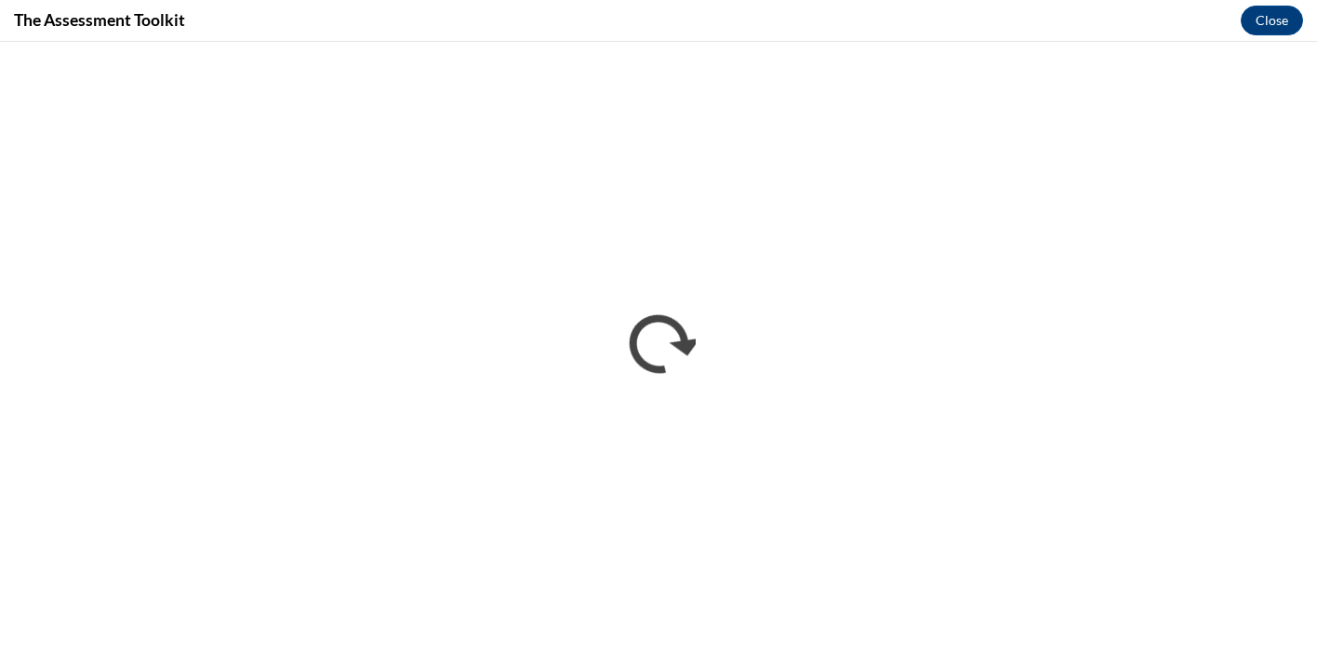
scroll to position [0, 0]
